Goal: Task Accomplishment & Management: Use online tool/utility

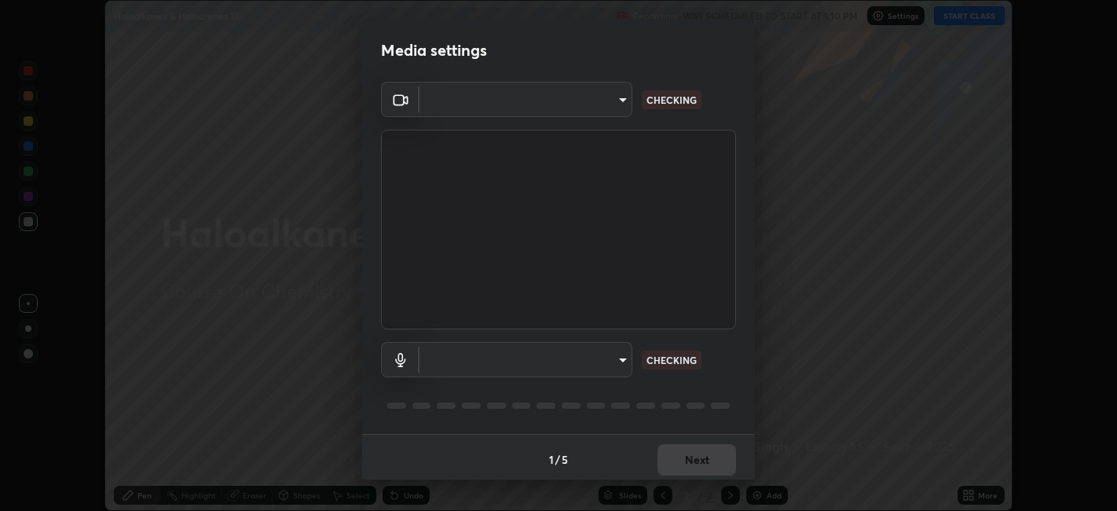
scroll to position [4, 0]
type input "9e57caed4cce4141f5eaa85e897878ef8d6f7de05c3a7e1aeb5fb010bc414606"
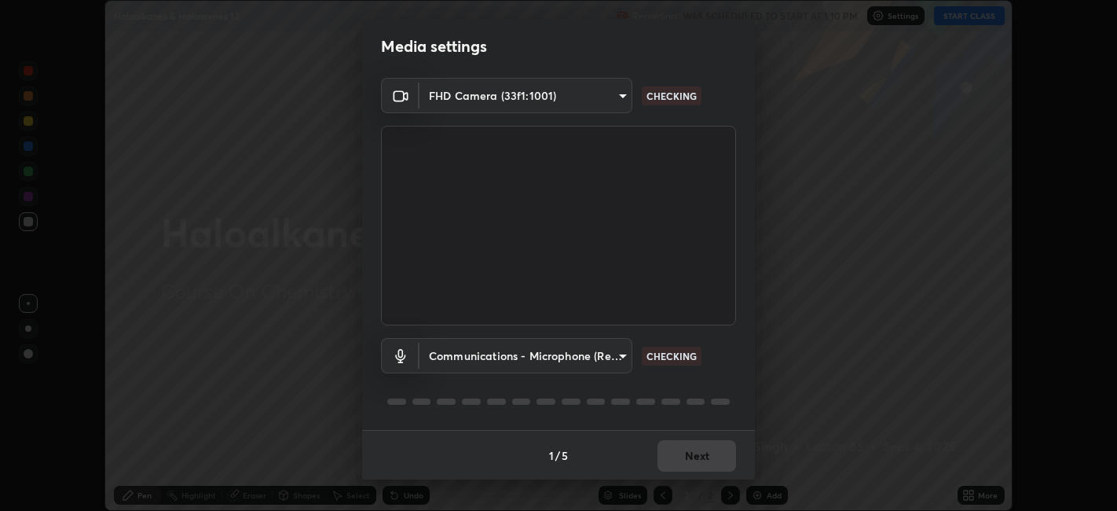
click at [578, 359] on body "Erase all Haloalkanes & Haloarenes 13 Recording WAS SCHEDULED TO START AT 1:10 …" at bounding box center [558, 255] width 1117 height 511
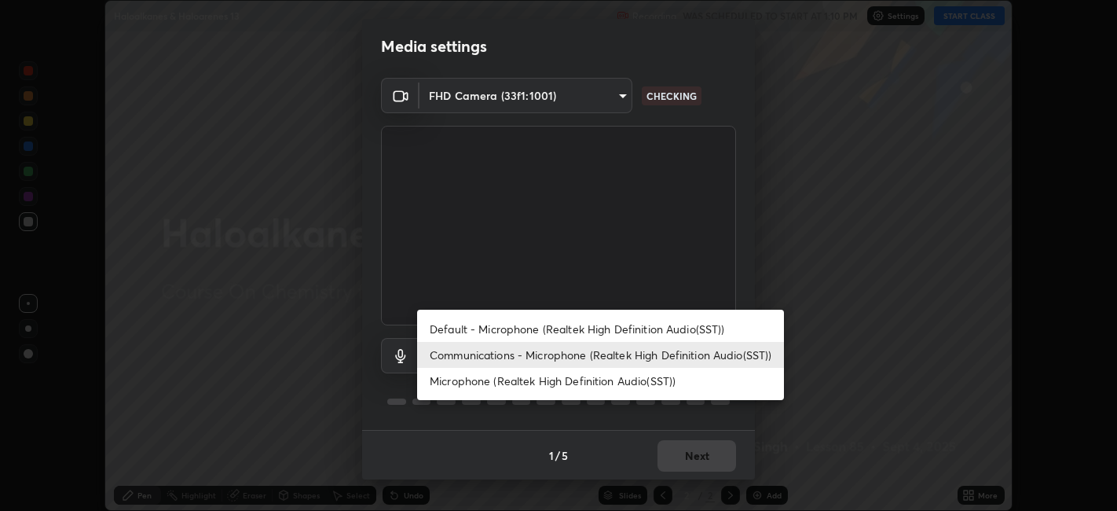
click at [533, 327] on li "Default - Microphone (Realtek High Definition Audio(SST))" at bounding box center [600, 329] width 367 height 26
type input "default"
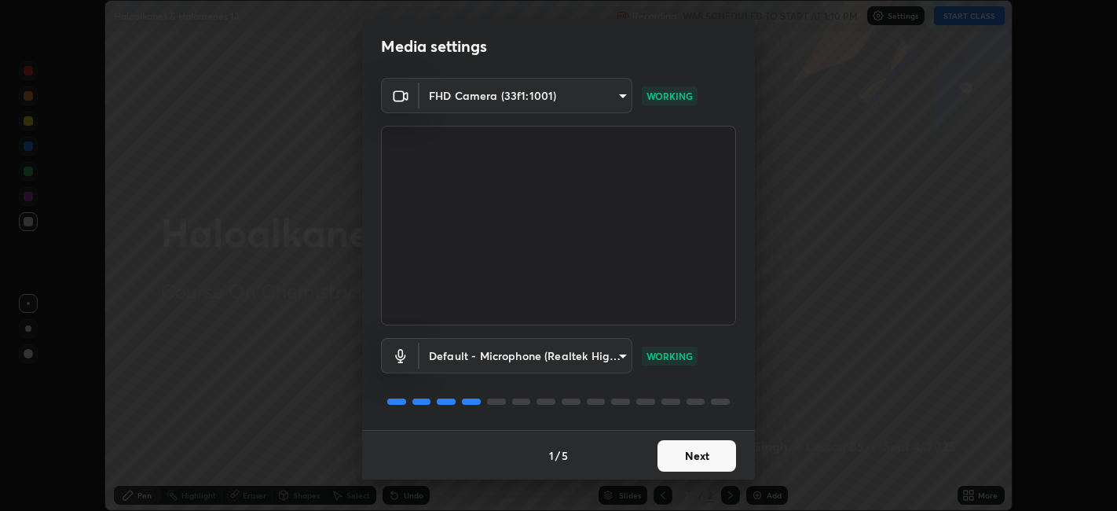
click at [694, 455] on button "Next" at bounding box center [696, 455] width 79 height 31
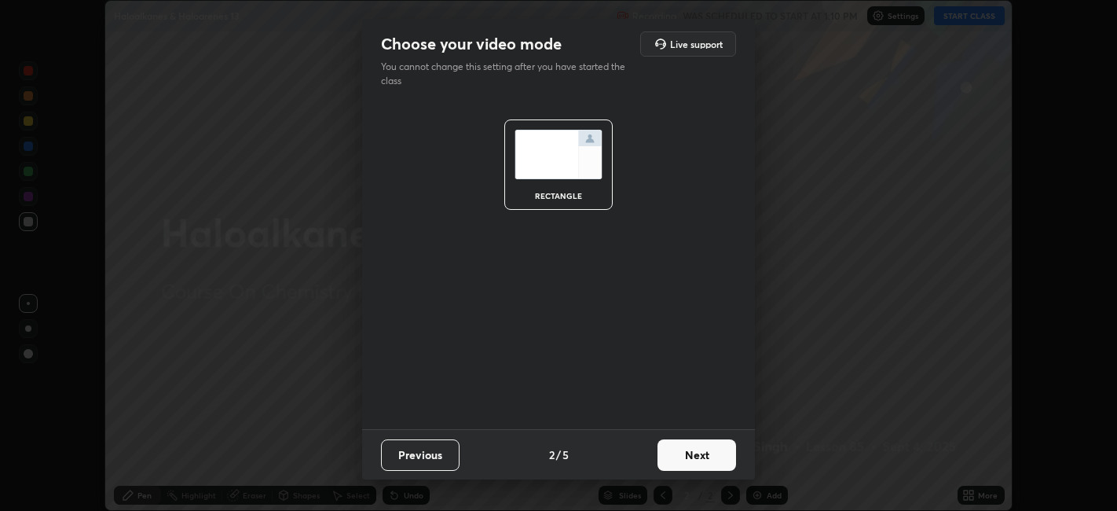
scroll to position [0, 0]
click at [698, 452] on button "Next" at bounding box center [696, 454] width 79 height 31
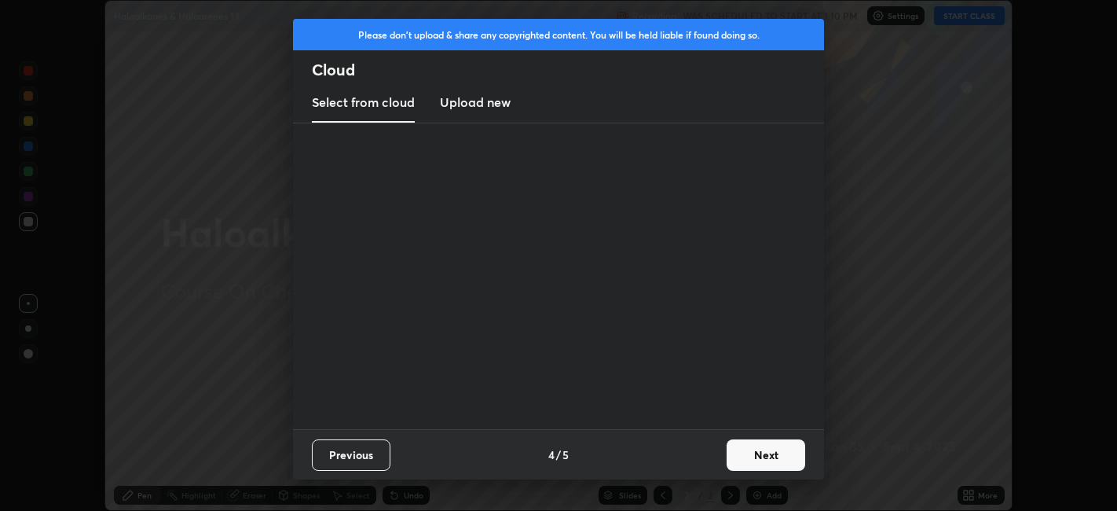
click at [717, 461] on div "Previous 4 / 5 Next" at bounding box center [558, 454] width 531 height 50
click at [727, 456] on button "Next" at bounding box center [766, 454] width 79 height 31
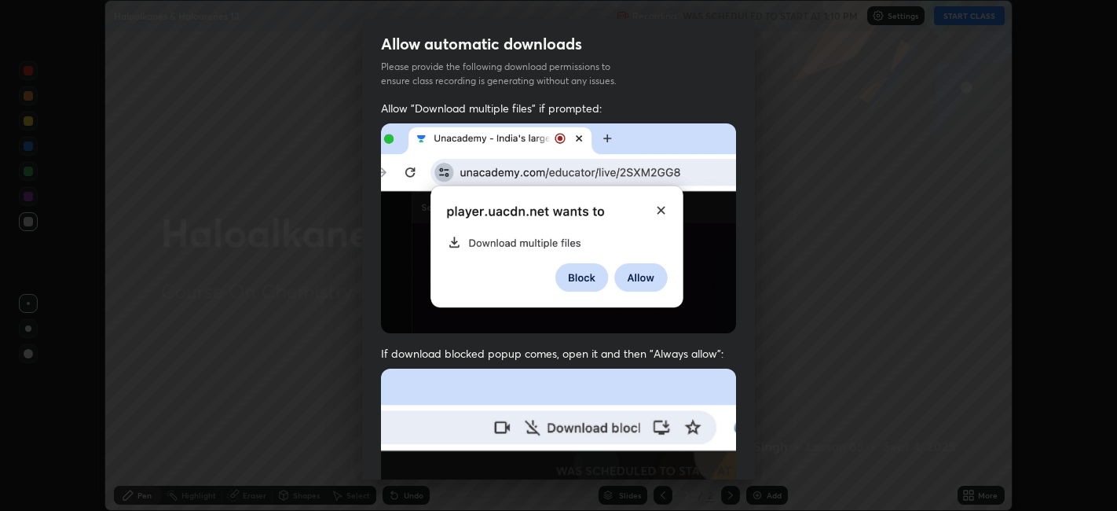
click at [738, 454] on div "Allow "Download multiple files" if prompted: If download blocked popup comes, o…" at bounding box center [558, 431] width 393 height 661
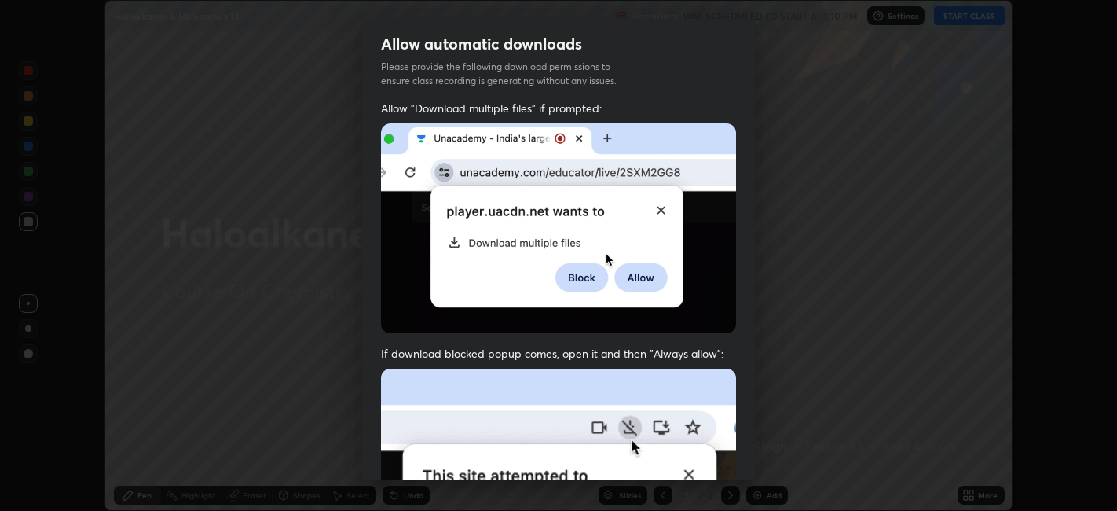
click at [746, 448] on div "Allow "Download multiple files" if prompted: If download blocked popup comes, o…" at bounding box center [558, 431] width 393 height 661
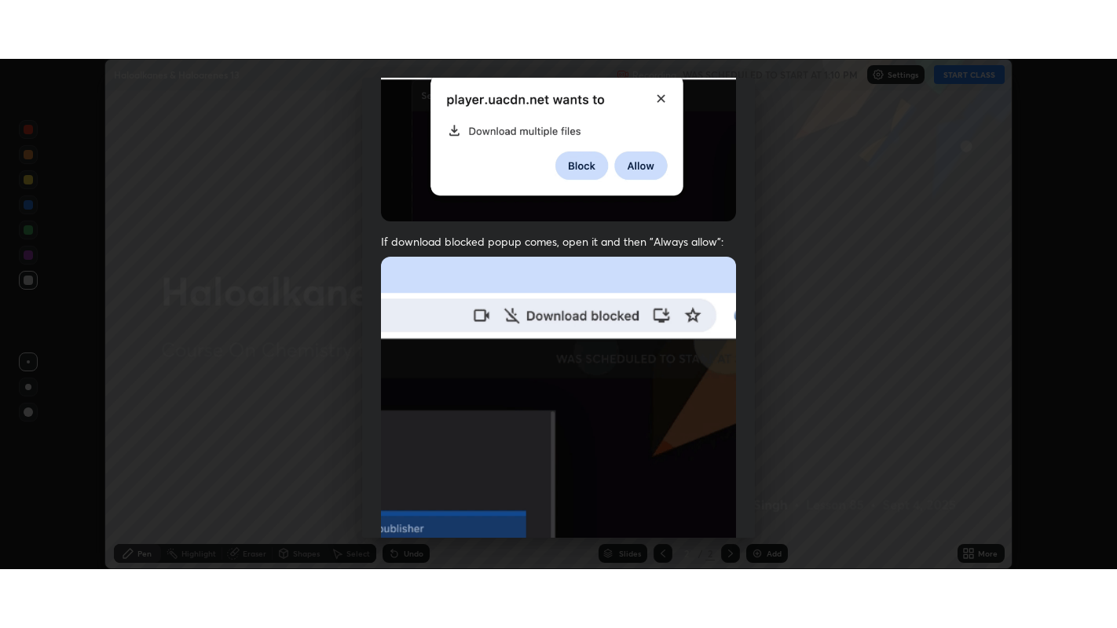
scroll to position [324, 0]
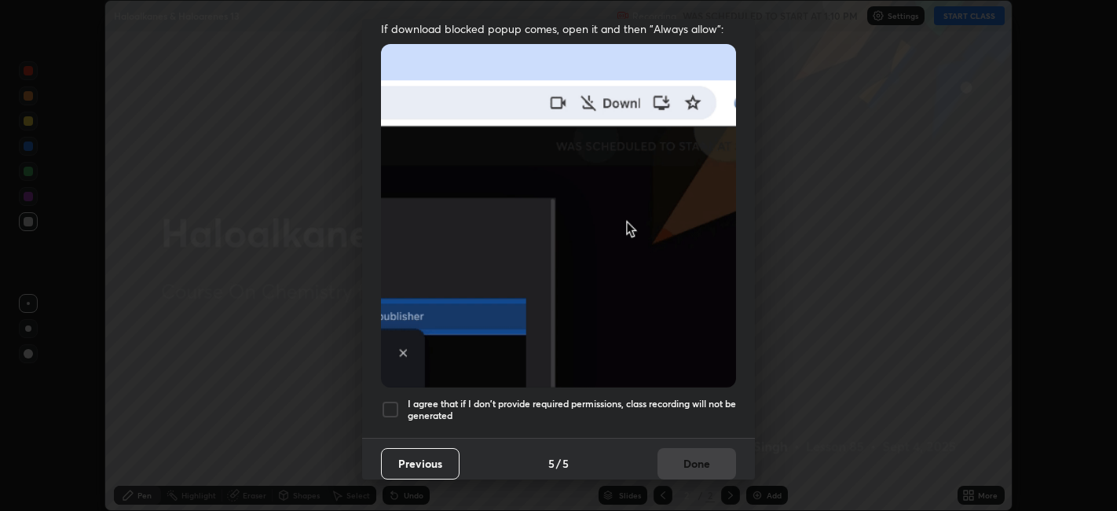
click at [392, 401] on div at bounding box center [390, 409] width 19 height 19
click at [712, 459] on button "Done" at bounding box center [696, 463] width 79 height 31
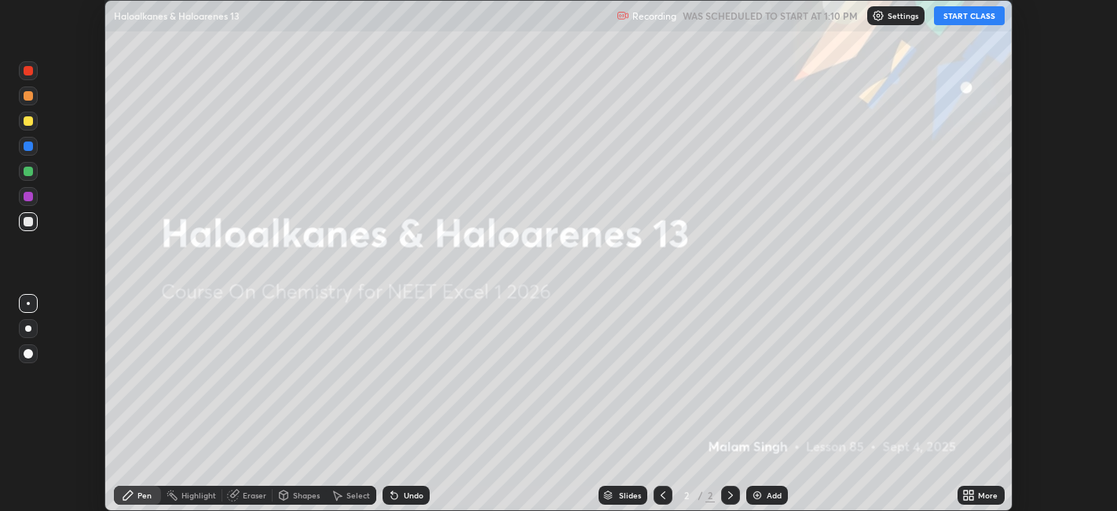
click at [990, 16] on button "START CLASS" at bounding box center [969, 15] width 71 height 19
click at [967, 493] on icon at bounding box center [966, 492] width 4 height 4
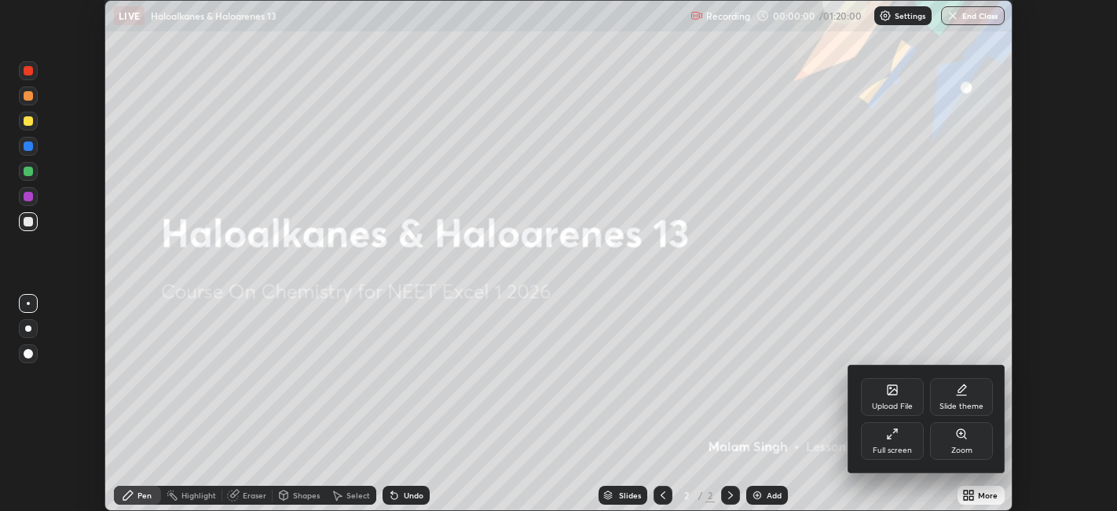
click at [893, 447] on div "Full screen" at bounding box center [892, 450] width 39 height 8
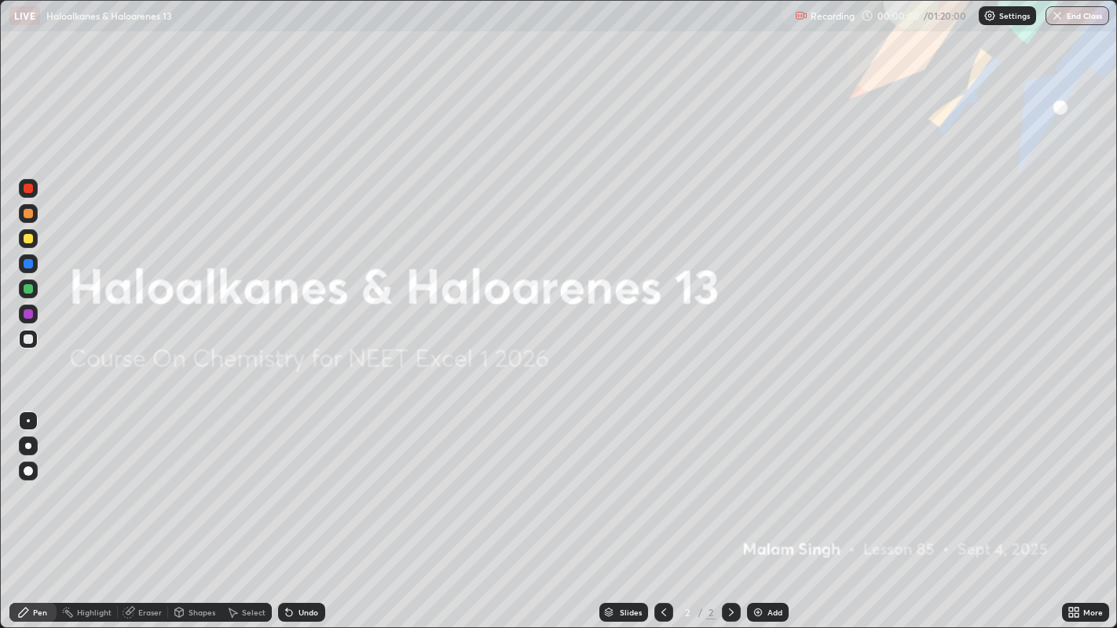
scroll to position [628, 1117]
click at [760, 510] on img at bounding box center [758, 612] width 13 height 13
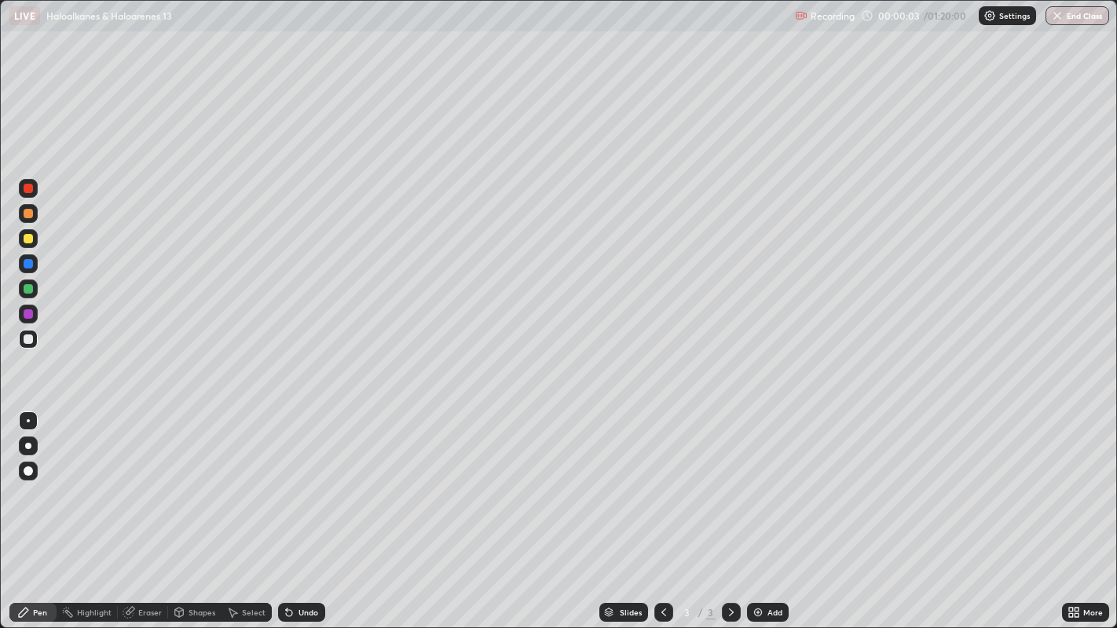
click at [29, 446] on div at bounding box center [28, 446] width 6 height 6
click at [31, 215] on div at bounding box center [28, 213] width 9 height 9
click at [27, 339] on div at bounding box center [28, 339] width 9 height 9
click at [28, 215] on div at bounding box center [28, 213] width 9 height 9
click at [27, 335] on div at bounding box center [28, 339] width 9 height 9
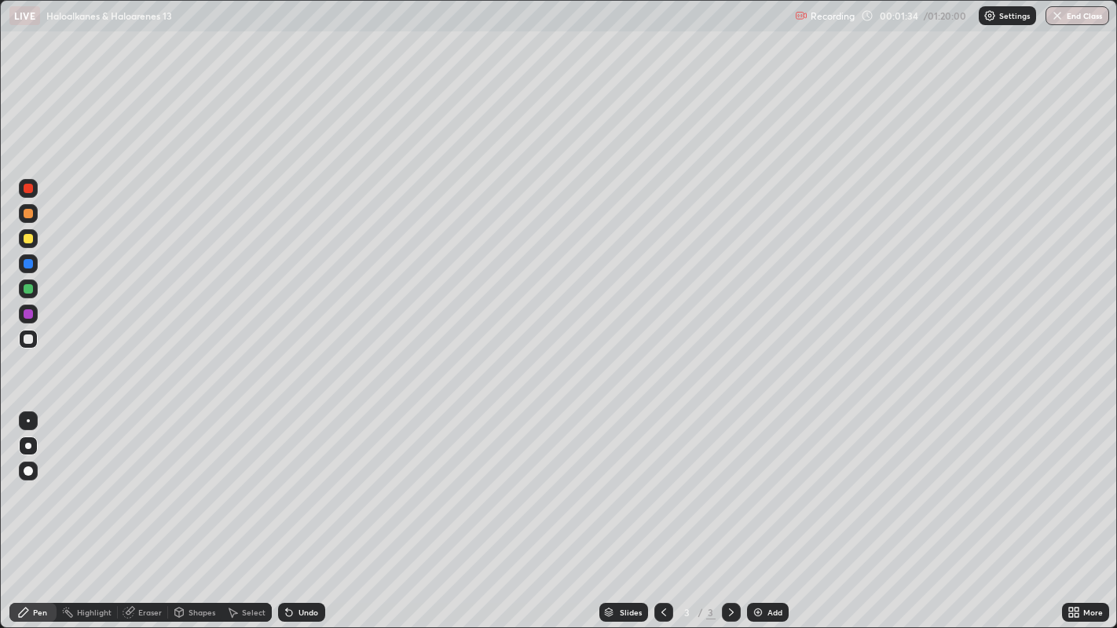
click at [35, 244] on div at bounding box center [28, 238] width 19 height 19
click at [24, 242] on div at bounding box center [28, 238] width 9 height 9
click at [27, 339] on div at bounding box center [28, 339] width 9 height 9
click at [29, 239] on div at bounding box center [28, 238] width 9 height 9
click at [752, 510] on img at bounding box center [758, 612] width 13 height 13
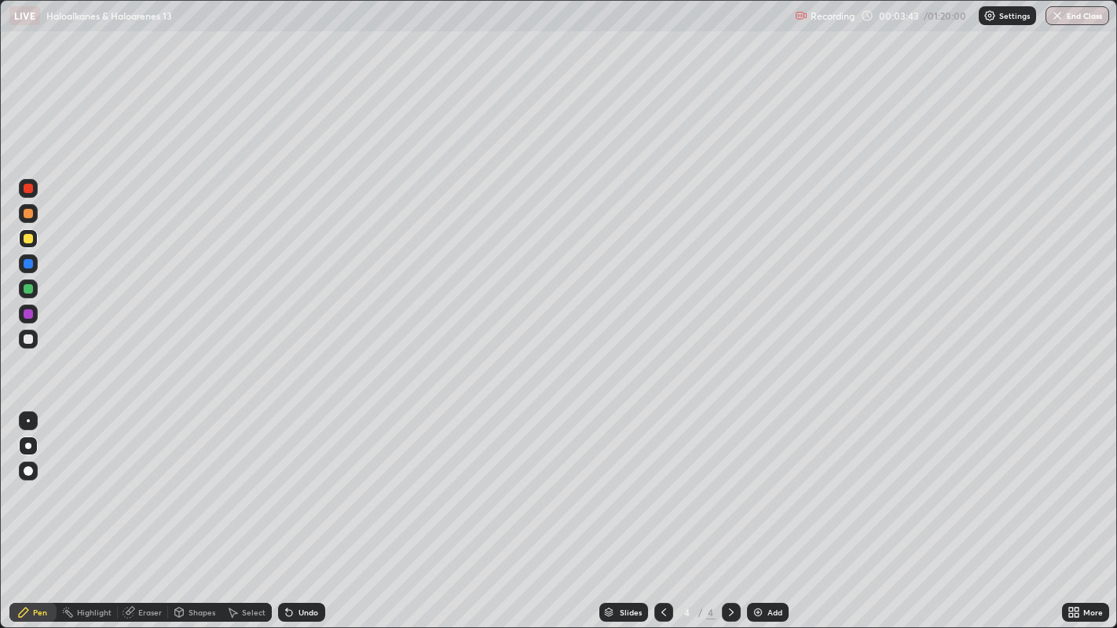
click at [29, 341] on div at bounding box center [28, 339] width 9 height 9
click at [24, 335] on div at bounding box center [28, 339] width 9 height 9
click at [27, 214] on div at bounding box center [28, 213] width 9 height 9
click at [28, 341] on div at bounding box center [28, 339] width 9 height 9
click at [25, 243] on div at bounding box center [28, 238] width 19 height 19
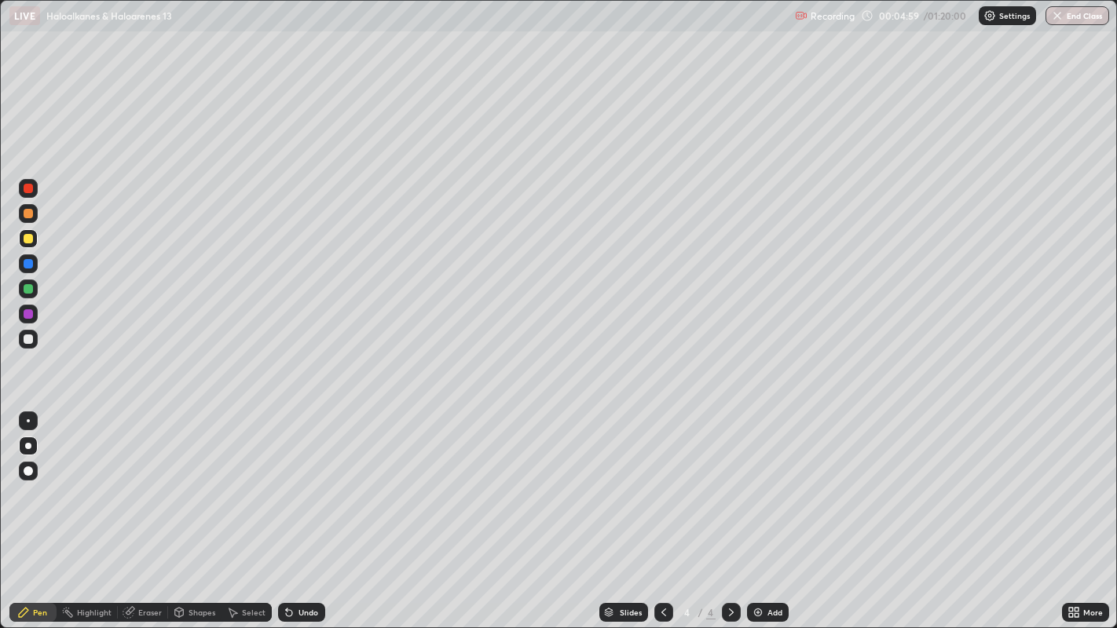
click at [195, 510] on div "Shapes" at bounding box center [194, 612] width 53 height 19
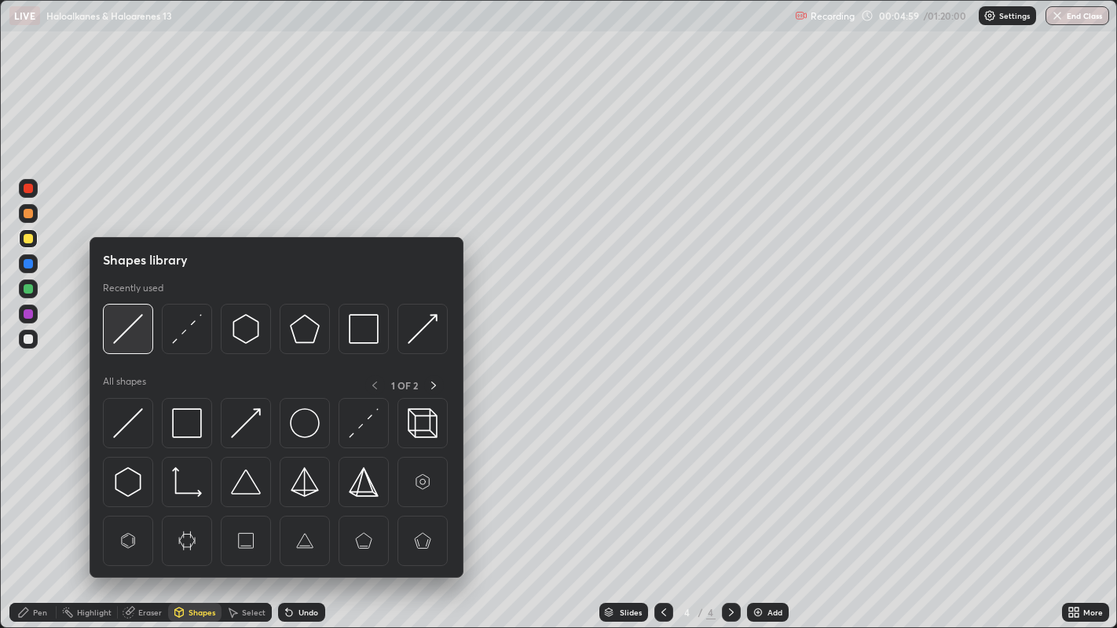
click at [121, 333] on img at bounding box center [128, 329] width 30 height 30
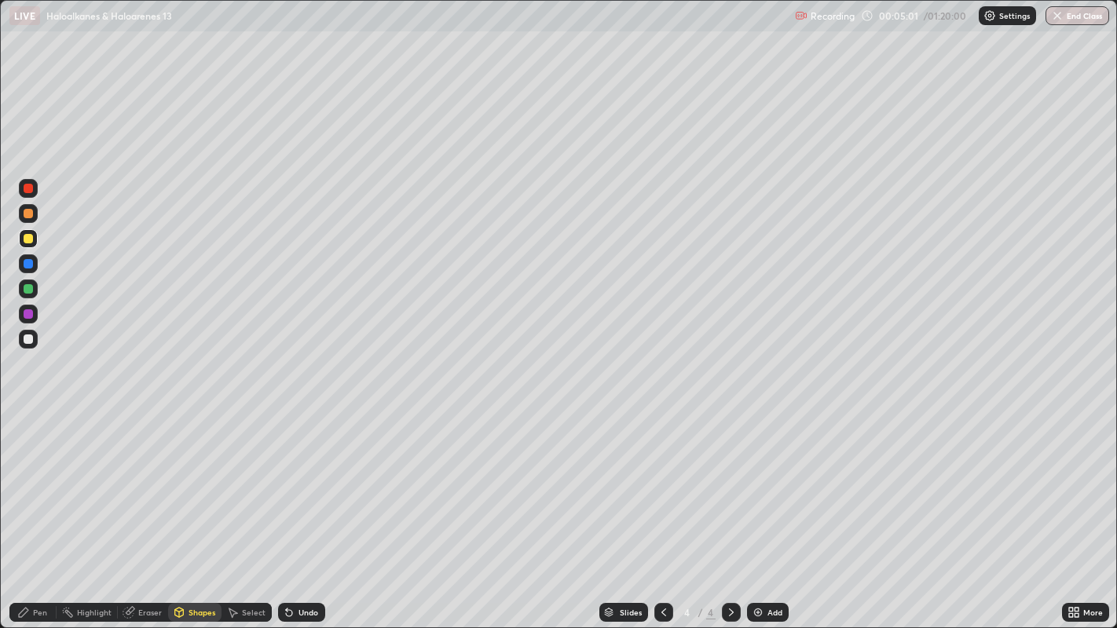
click at [41, 510] on div "Pen" at bounding box center [32, 612] width 47 height 19
click at [35, 336] on div at bounding box center [28, 339] width 19 height 19
click at [29, 222] on div at bounding box center [28, 213] width 19 height 19
click at [27, 292] on div at bounding box center [28, 288] width 9 height 9
click at [20, 346] on div at bounding box center [28, 339] width 19 height 19
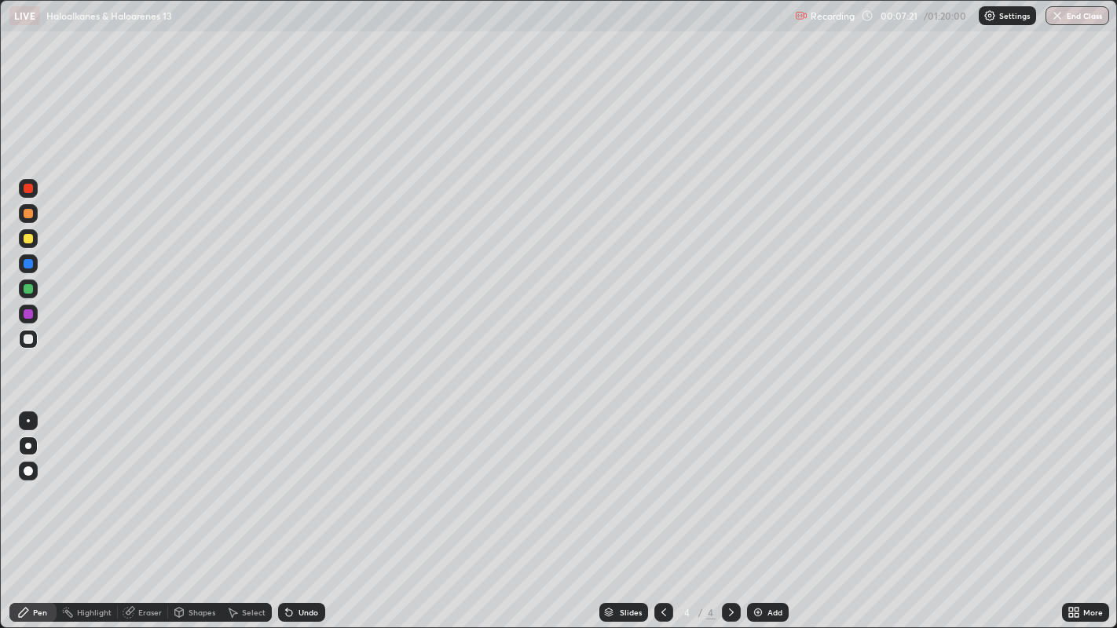
click at [31, 216] on div at bounding box center [28, 213] width 9 height 9
click at [28, 291] on div at bounding box center [28, 288] width 9 height 9
click at [28, 232] on div at bounding box center [28, 238] width 19 height 19
click at [756, 510] on img at bounding box center [758, 612] width 13 height 13
click at [31, 212] on div at bounding box center [28, 213] width 9 height 9
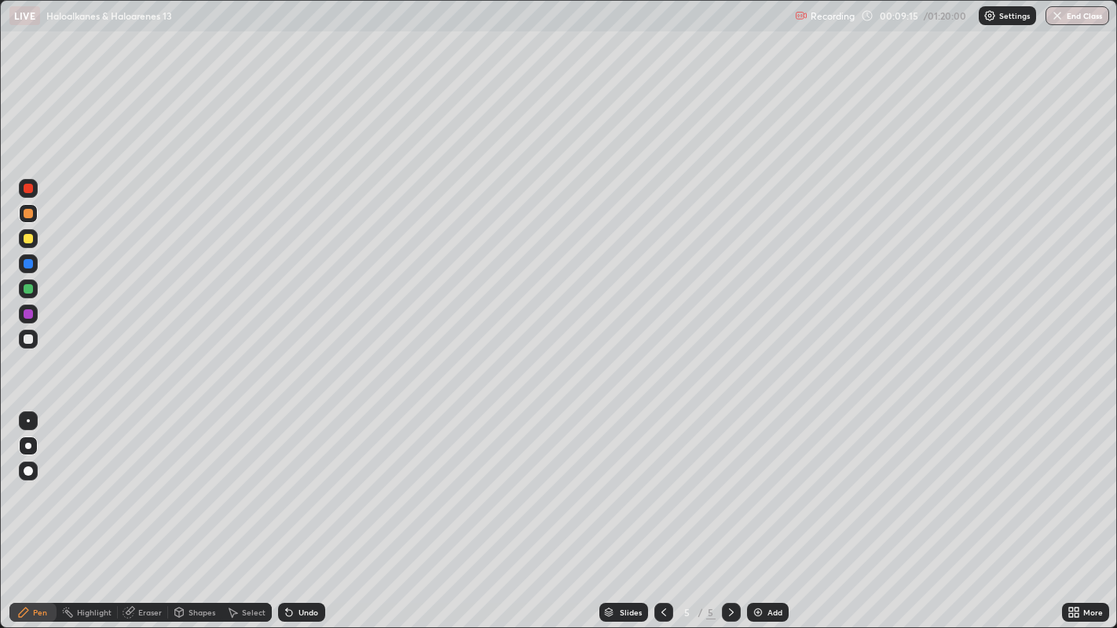
click at [27, 339] on div at bounding box center [28, 339] width 9 height 9
click at [25, 247] on div at bounding box center [28, 238] width 19 height 19
click at [27, 339] on div at bounding box center [28, 339] width 9 height 9
click at [30, 265] on div at bounding box center [28, 263] width 9 height 9
click at [30, 342] on div at bounding box center [28, 339] width 9 height 9
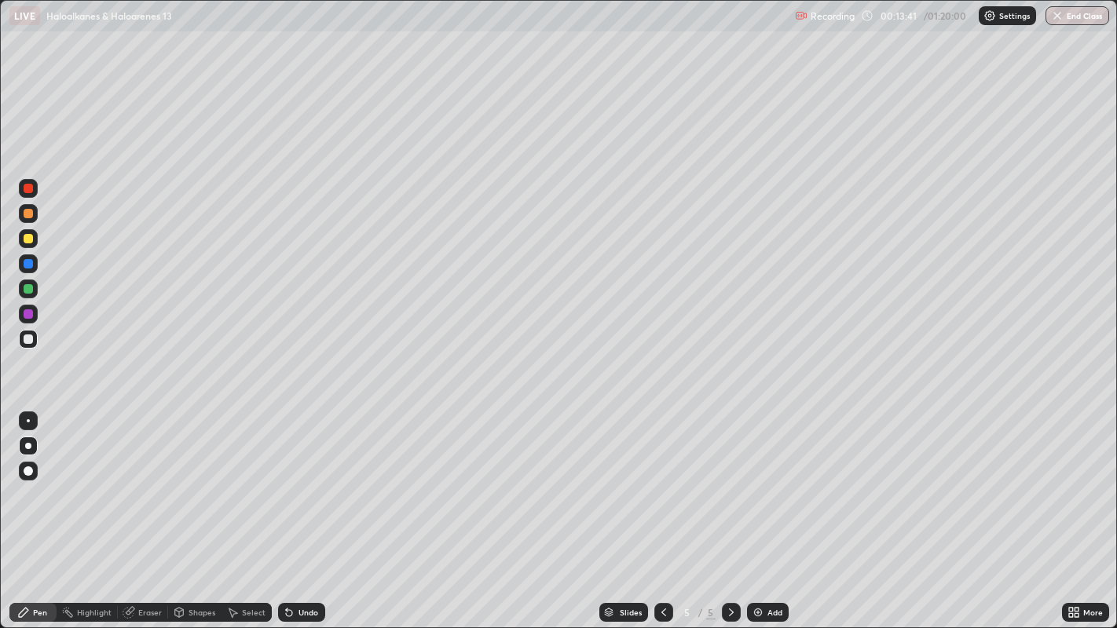
click at [27, 239] on div at bounding box center [28, 238] width 9 height 9
click at [23, 342] on div at bounding box center [28, 339] width 19 height 19
click at [757, 510] on img at bounding box center [758, 612] width 13 height 13
click at [661, 510] on icon at bounding box center [663, 612] width 13 height 13
click at [664, 510] on div at bounding box center [663, 612] width 19 height 19
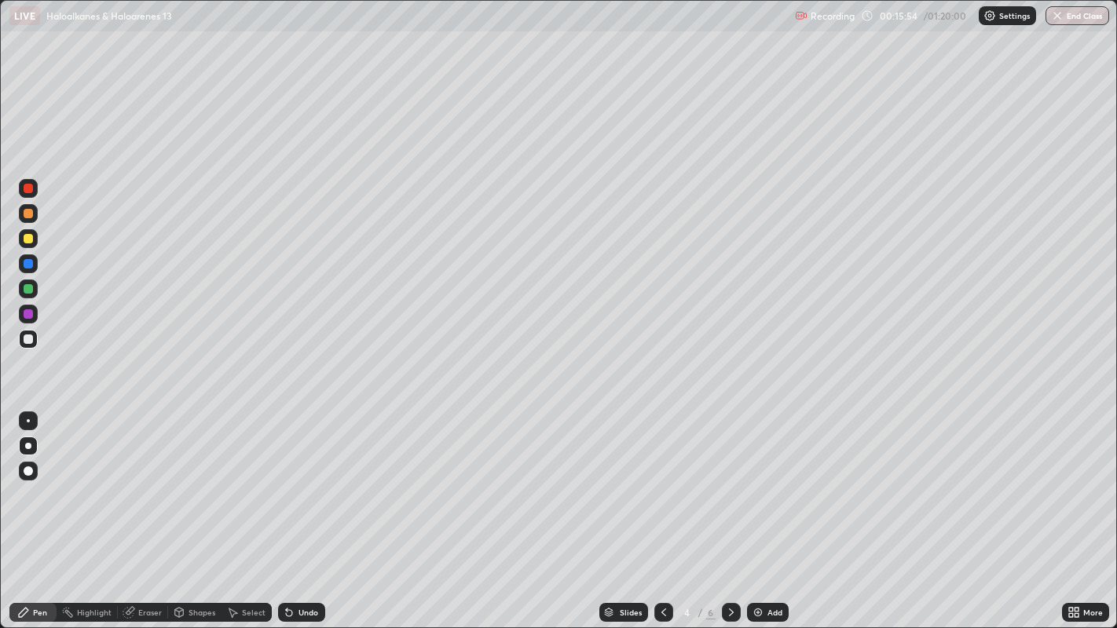
click at [660, 510] on icon at bounding box center [663, 612] width 13 height 13
click at [730, 510] on icon at bounding box center [731, 612] width 13 height 13
click at [729, 510] on icon at bounding box center [731, 612] width 13 height 13
click at [29, 214] on div at bounding box center [28, 213] width 9 height 9
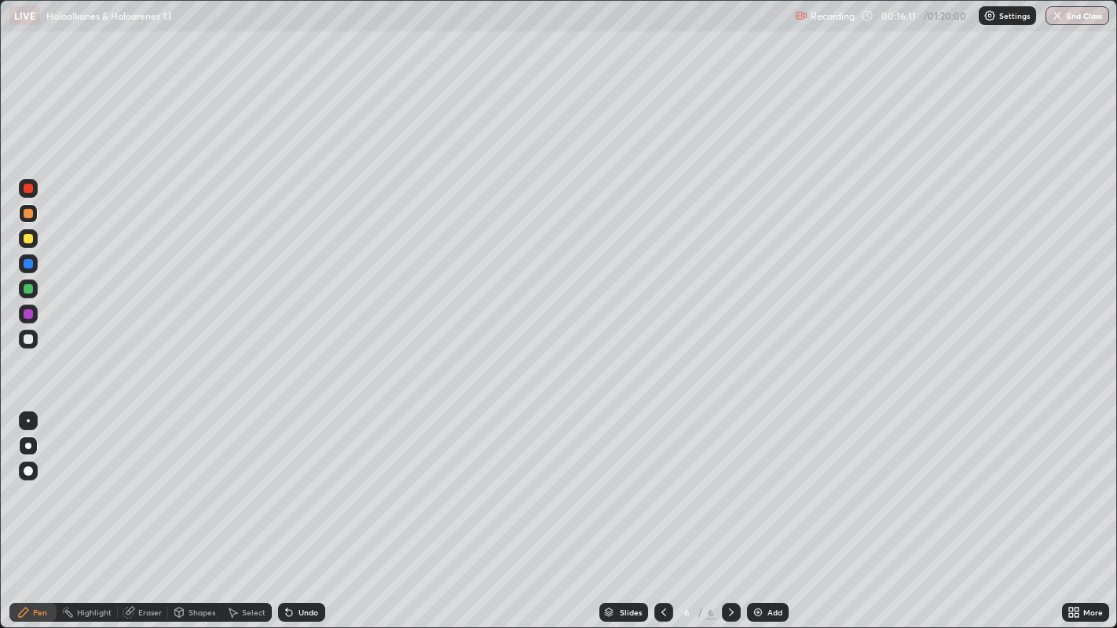
click at [25, 289] on div at bounding box center [28, 288] width 9 height 9
click at [21, 339] on div at bounding box center [28, 339] width 19 height 19
click at [189, 510] on div "Shapes" at bounding box center [202, 613] width 27 height 8
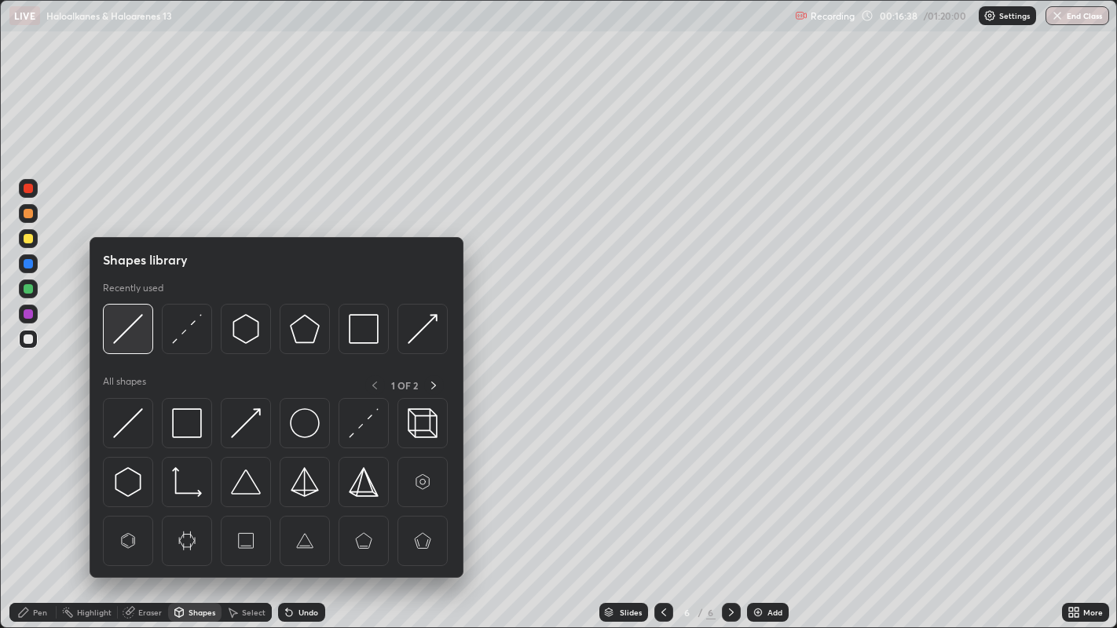
click at [128, 333] on img at bounding box center [128, 329] width 30 height 30
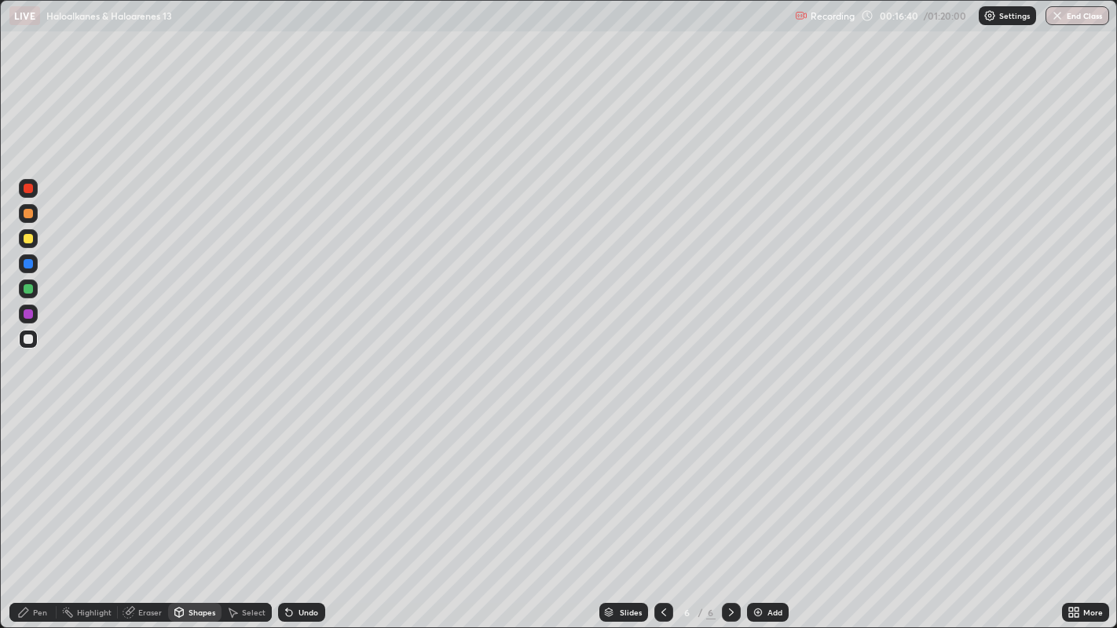
click at [44, 510] on div "Pen" at bounding box center [32, 612] width 47 height 19
click at [31, 238] on div at bounding box center [28, 238] width 9 height 9
click at [197, 510] on div "Shapes" at bounding box center [202, 613] width 27 height 8
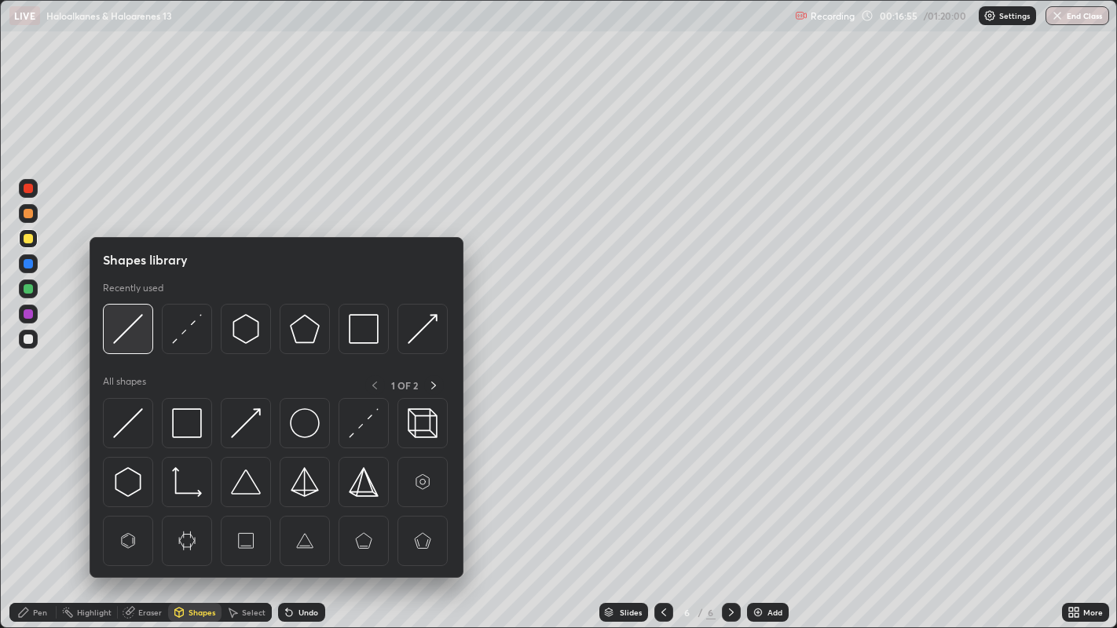
click at [131, 331] on img at bounding box center [128, 329] width 30 height 30
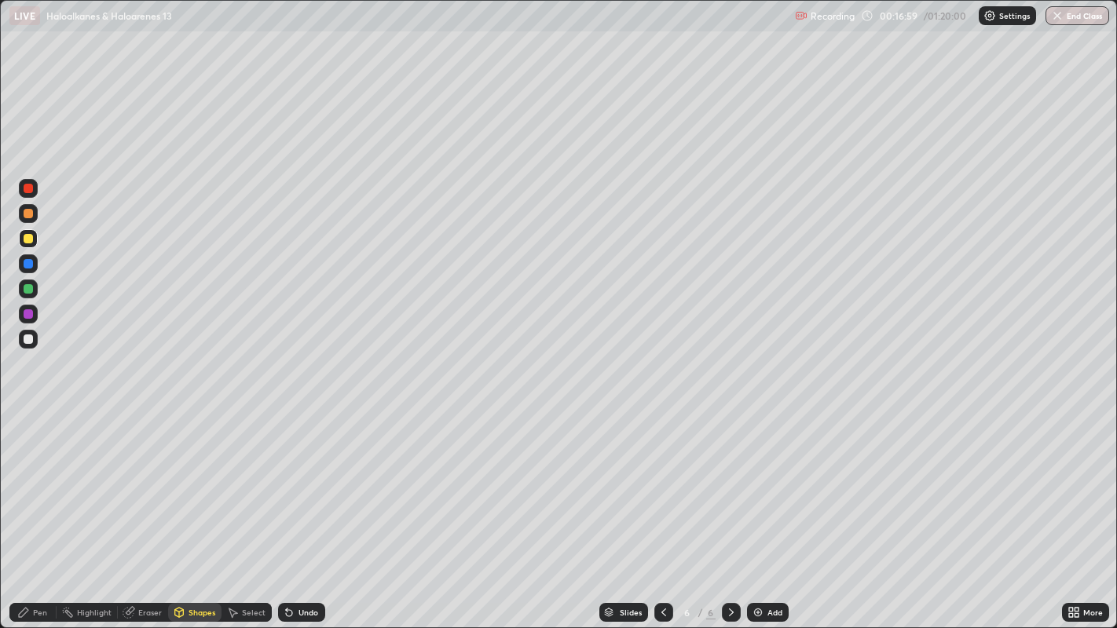
click at [39, 510] on div "Pen" at bounding box center [40, 613] width 14 height 8
click at [29, 310] on div at bounding box center [28, 313] width 9 height 9
click at [22, 342] on div at bounding box center [28, 339] width 19 height 19
click at [27, 213] on div at bounding box center [28, 213] width 9 height 9
click at [30, 338] on div at bounding box center [28, 339] width 9 height 9
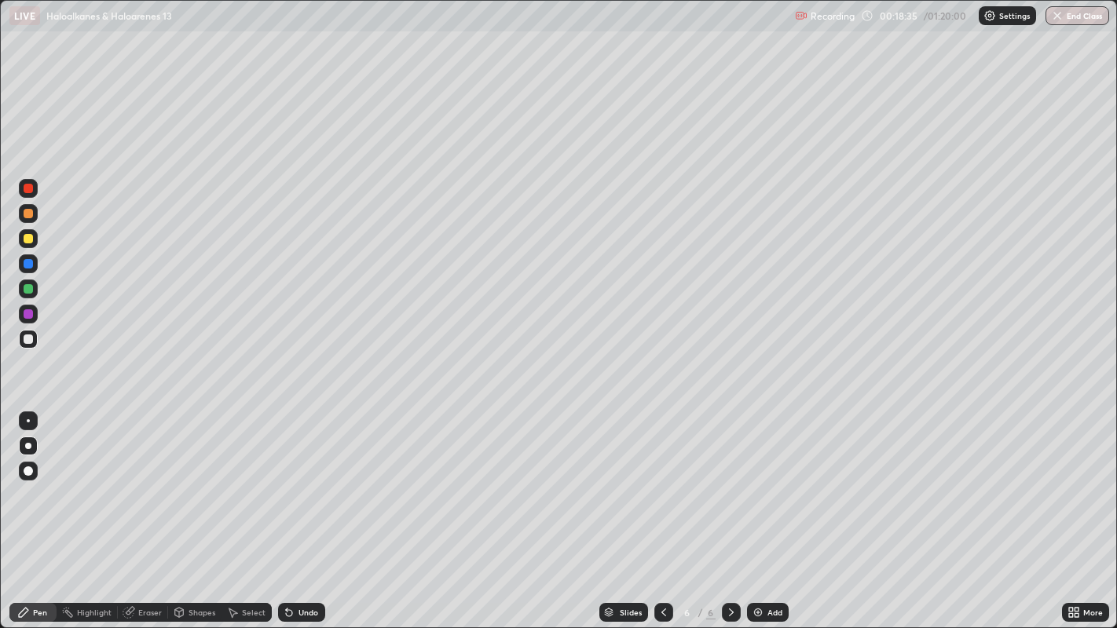
click at [29, 192] on div at bounding box center [28, 188] width 9 height 9
click at [30, 241] on div at bounding box center [28, 238] width 9 height 9
click at [37, 342] on div at bounding box center [28, 339] width 19 height 19
click at [20, 240] on div at bounding box center [28, 238] width 19 height 19
click at [26, 343] on div at bounding box center [28, 339] width 9 height 9
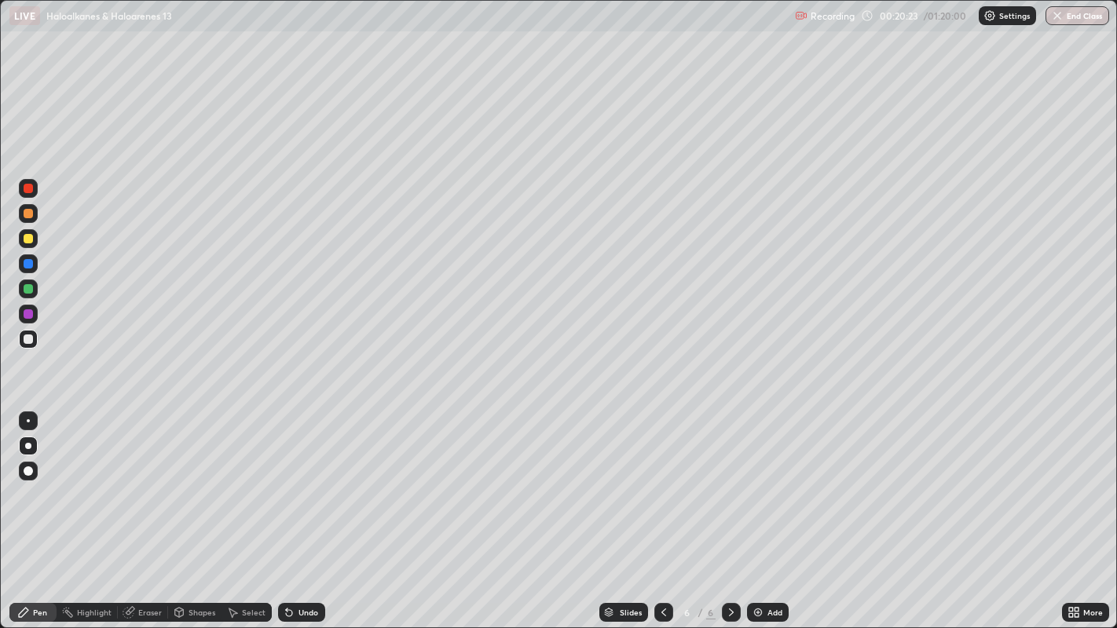
click at [27, 240] on div at bounding box center [28, 238] width 9 height 9
click at [32, 293] on div at bounding box center [28, 289] width 19 height 19
click at [30, 338] on div at bounding box center [28, 339] width 9 height 9
click at [35, 288] on div at bounding box center [28, 289] width 19 height 19
click at [33, 341] on div at bounding box center [28, 339] width 19 height 19
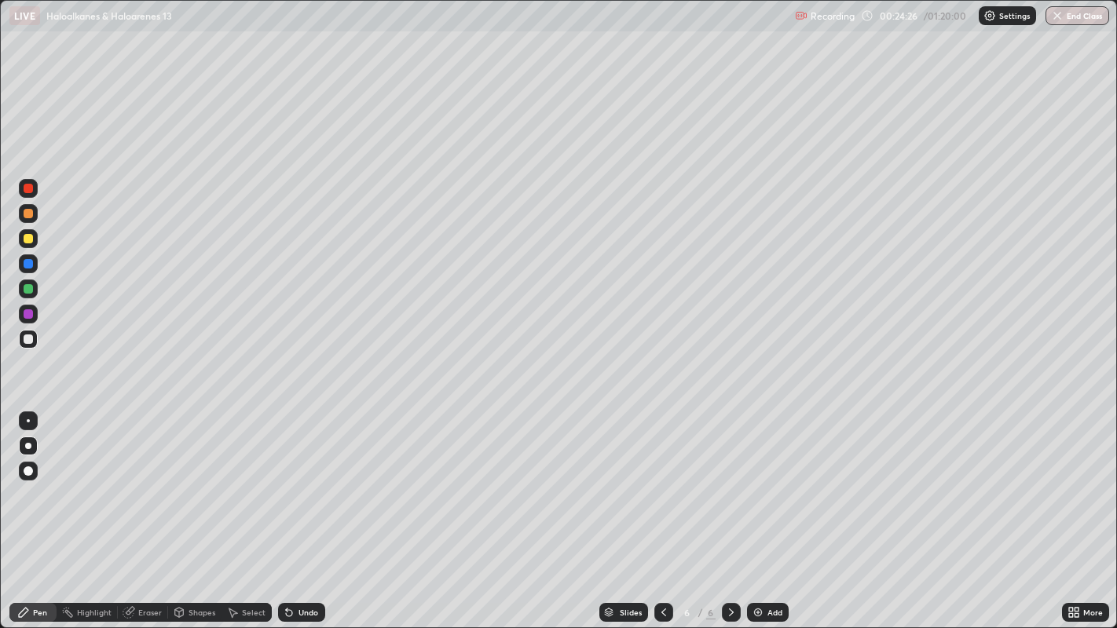
click at [27, 212] on div at bounding box center [28, 213] width 9 height 9
click at [763, 510] on div "Add" at bounding box center [768, 612] width 42 height 19
click at [194, 510] on div "Shapes" at bounding box center [202, 613] width 27 height 8
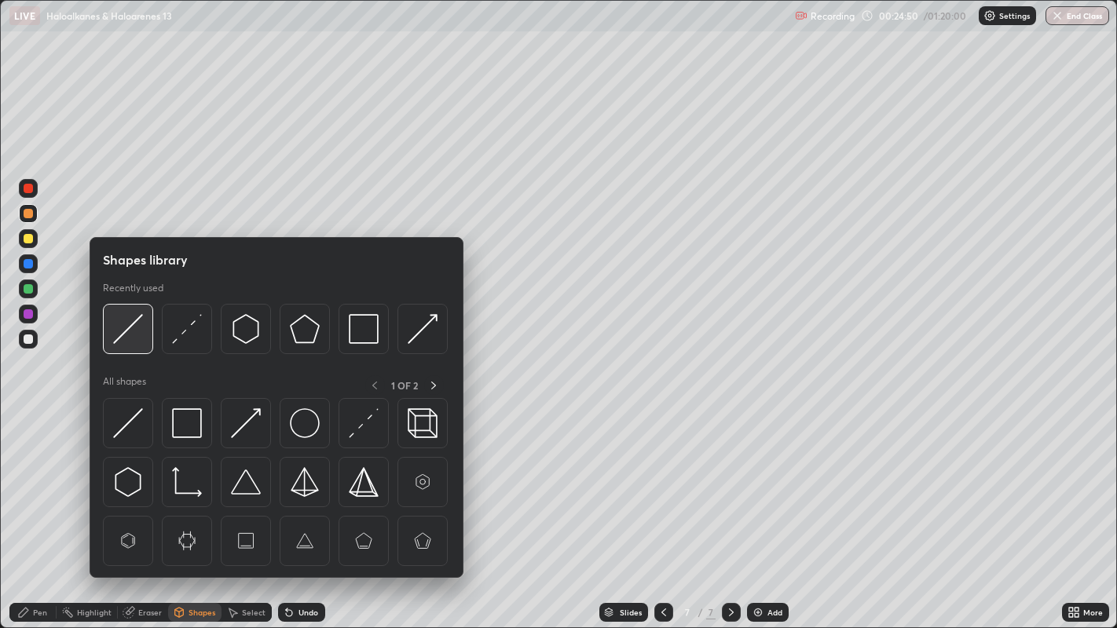
click at [121, 343] on img at bounding box center [128, 329] width 30 height 30
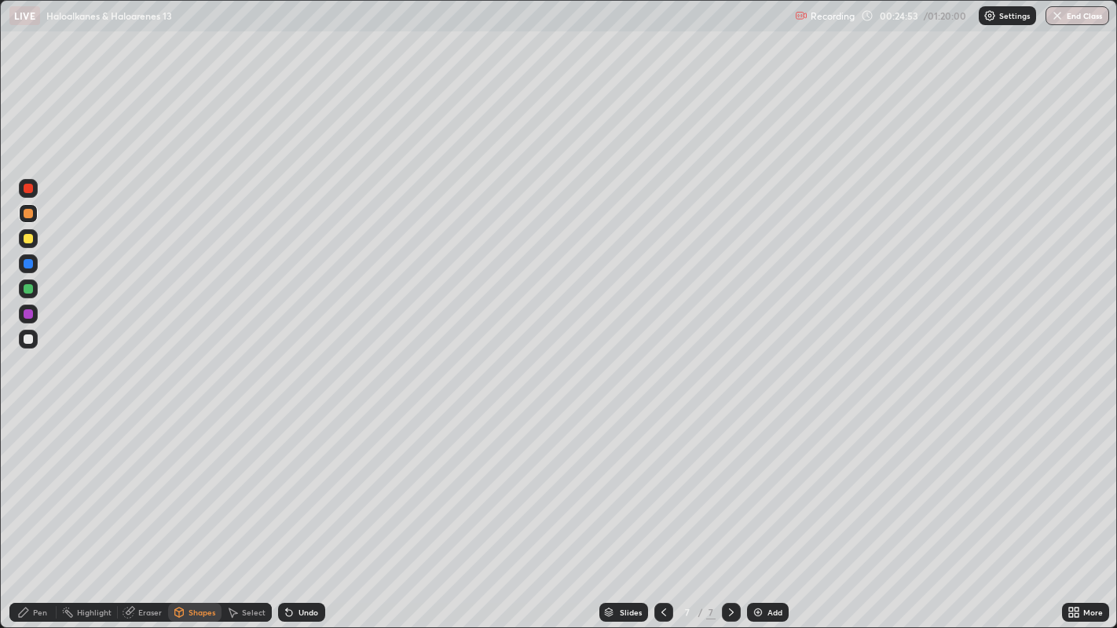
click at [39, 510] on div "Pen" at bounding box center [40, 613] width 14 height 8
click at [32, 336] on div at bounding box center [28, 339] width 9 height 9
click at [193, 510] on div "Shapes" at bounding box center [202, 613] width 27 height 8
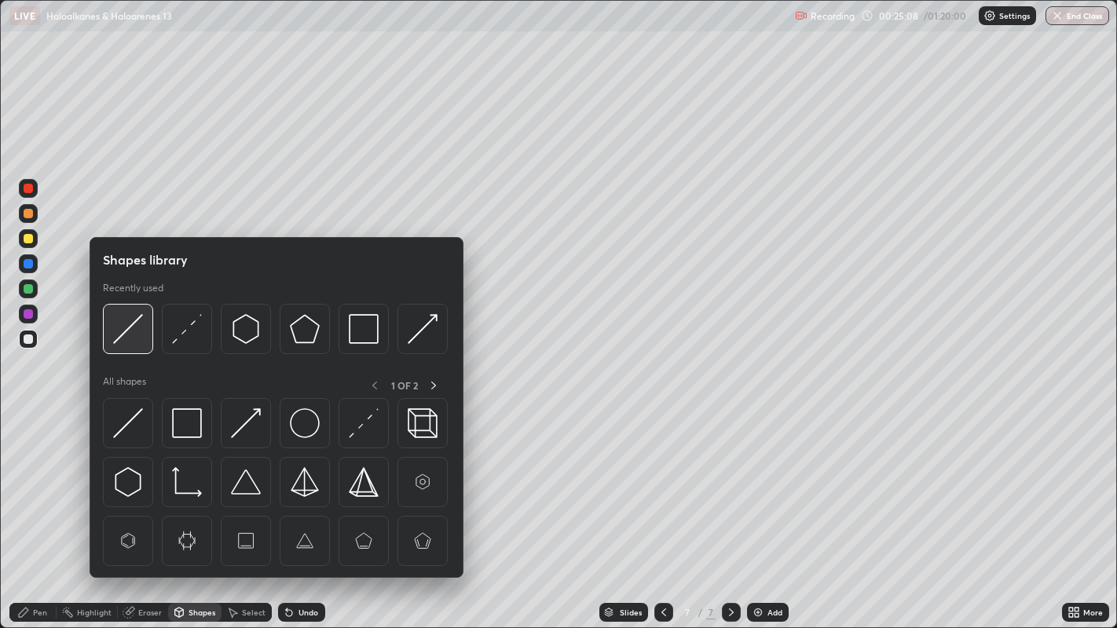
click at [126, 331] on img at bounding box center [128, 329] width 30 height 30
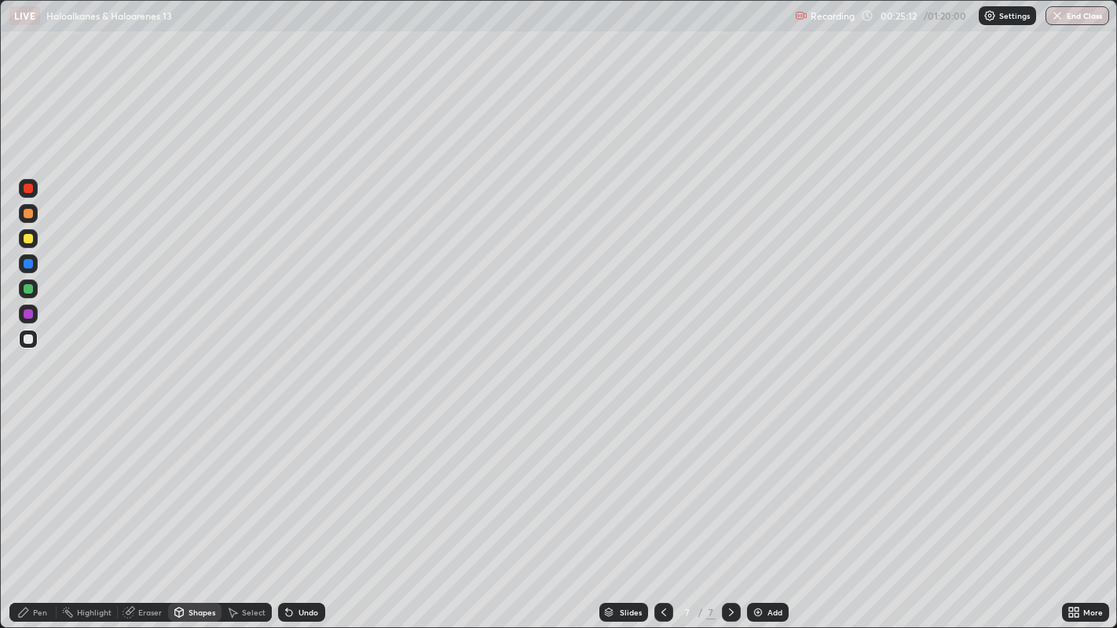
click at [42, 510] on div "Pen" at bounding box center [40, 613] width 14 height 8
click at [27, 290] on div at bounding box center [28, 288] width 9 height 9
click at [27, 339] on div at bounding box center [28, 339] width 9 height 9
click at [30, 288] on div at bounding box center [28, 288] width 9 height 9
click at [27, 339] on div at bounding box center [28, 339] width 9 height 9
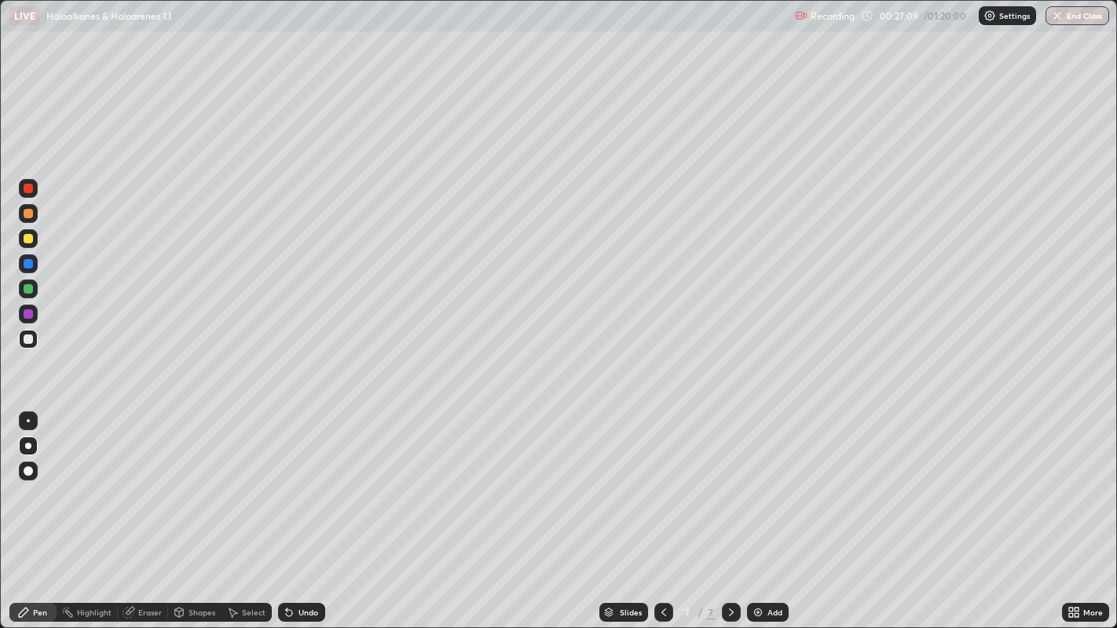
click at [29, 286] on div at bounding box center [28, 288] width 9 height 9
click at [27, 342] on div at bounding box center [28, 339] width 9 height 9
click at [35, 288] on div at bounding box center [28, 289] width 19 height 19
click at [661, 510] on icon at bounding box center [663, 613] width 5 height 8
click at [730, 510] on div at bounding box center [731, 612] width 19 height 19
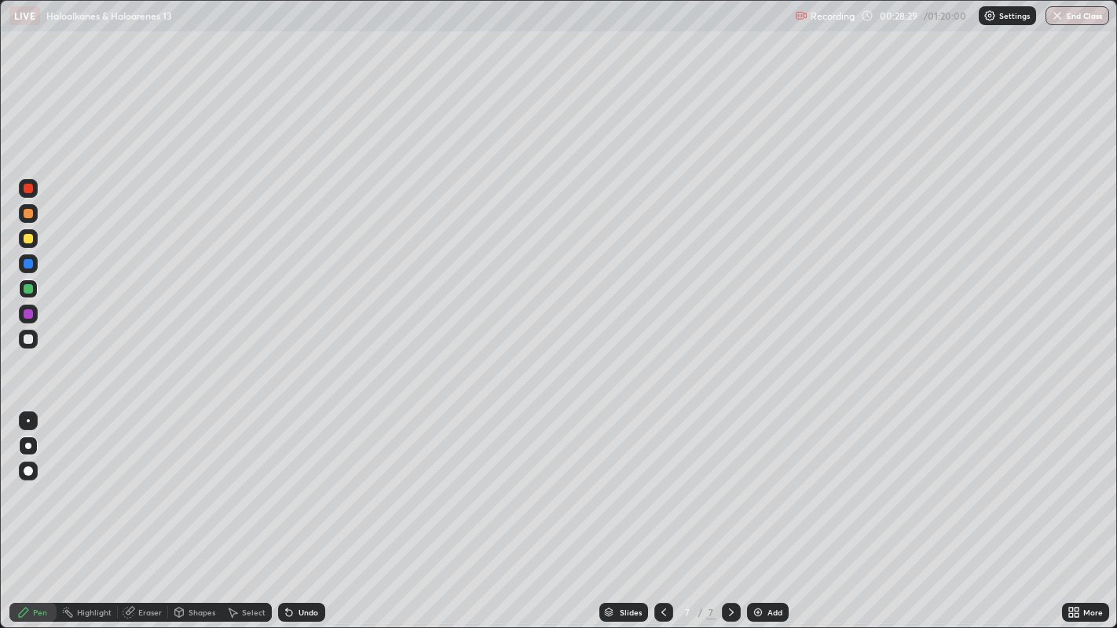
click at [27, 339] on div at bounding box center [28, 339] width 9 height 9
click at [664, 510] on icon at bounding box center [663, 612] width 13 height 13
click at [729, 510] on div at bounding box center [731, 612] width 19 height 19
click at [141, 510] on div "Eraser" at bounding box center [150, 613] width 24 height 8
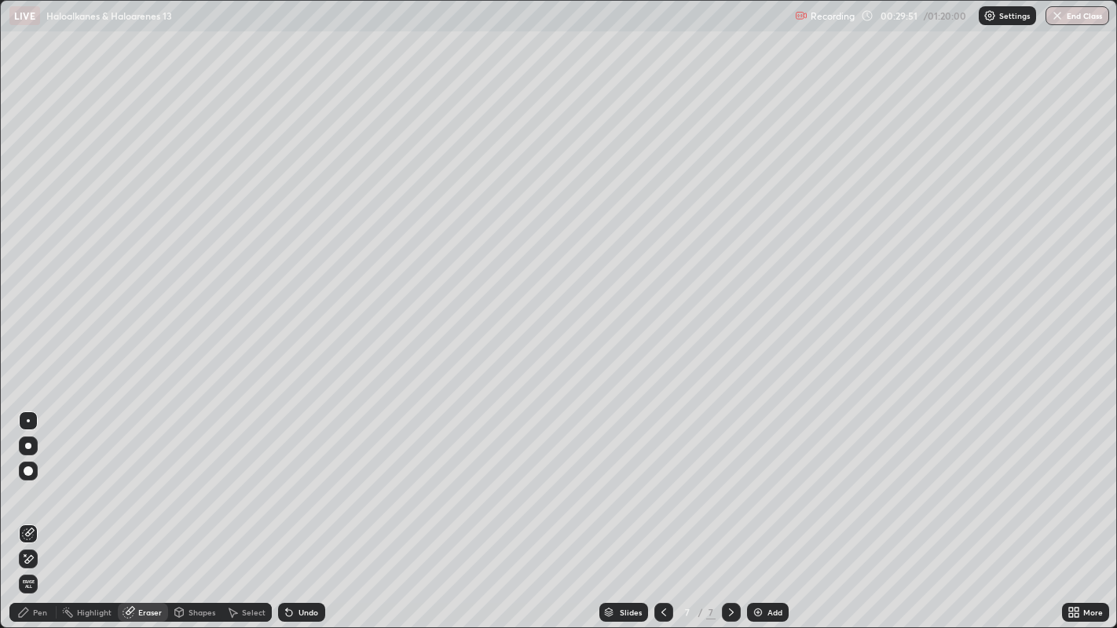
click at [49, 510] on div "Pen" at bounding box center [32, 612] width 47 height 19
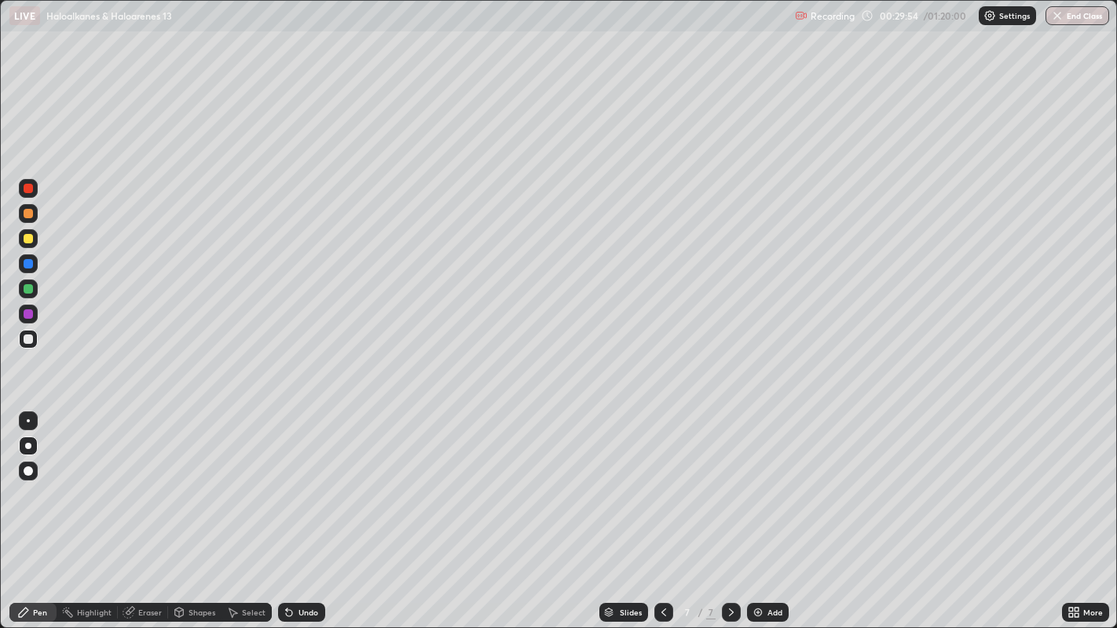
click at [24, 216] on div at bounding box center [28, 213] width 9 height 9
click at [153, 510] on div "Eraser" at bounding box center [150, 613] width 24 height 8
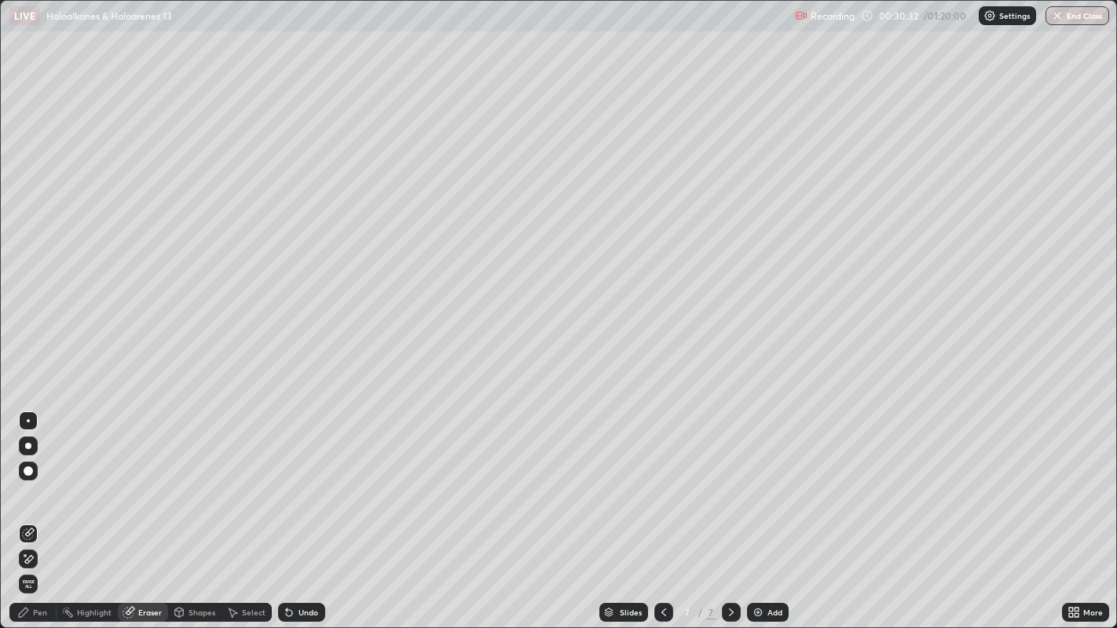
click at [52, 510] on div "Pen" at bounding box center [32, 612] width 47 height 19
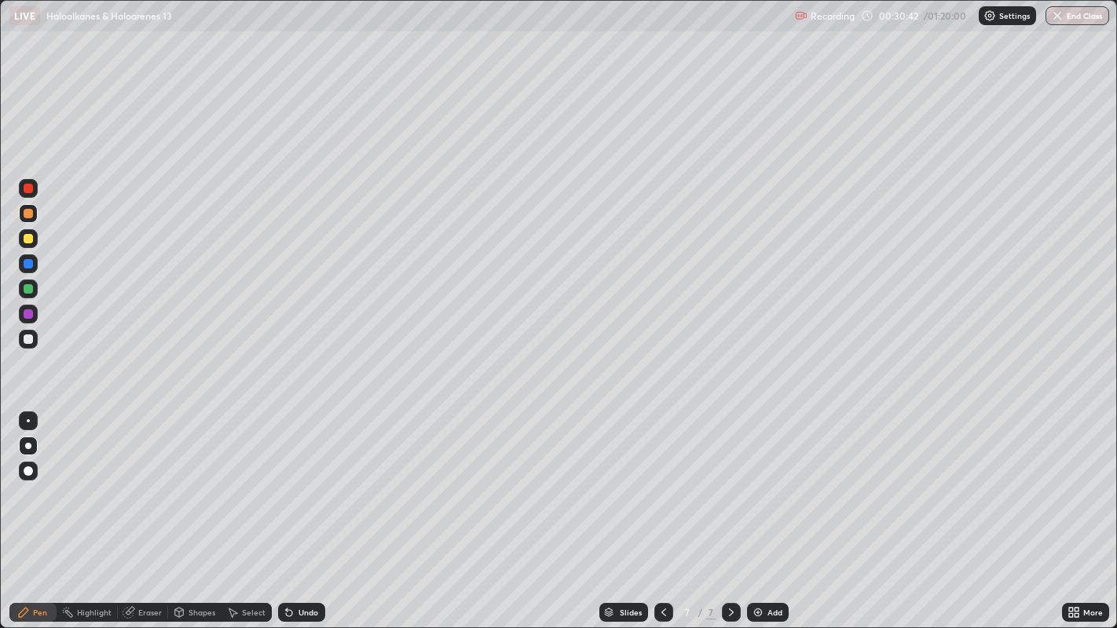
click at [148, 510] on div "Eraser" at bounding box center [150, 613] width 24 height 8
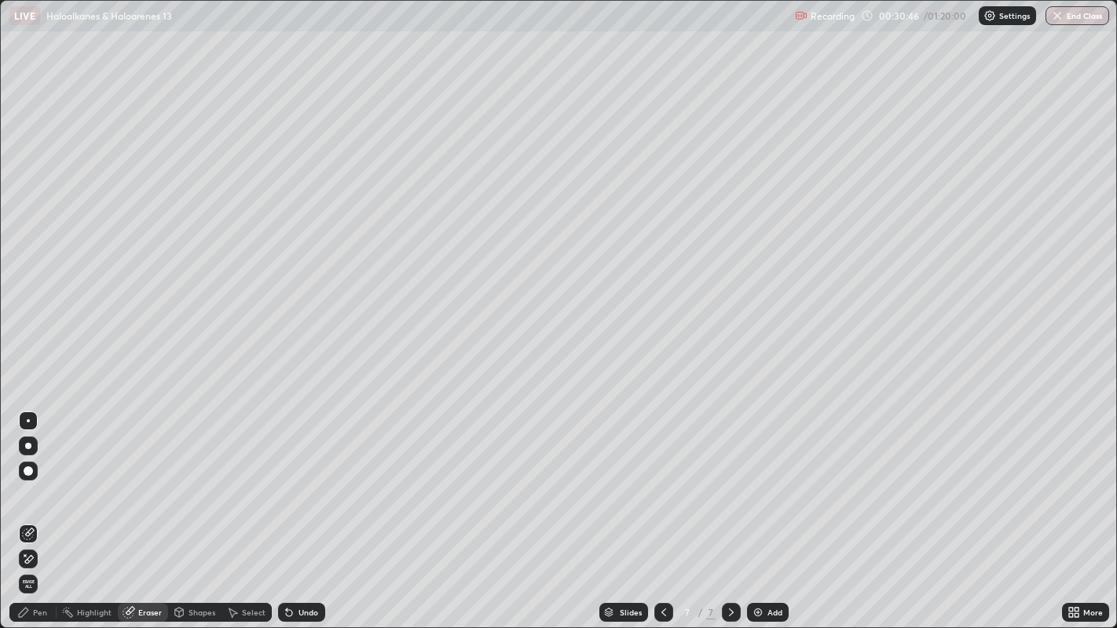
click at [38, 510] on div "Pen" at bounding box center [40, 613] width 14 height 8
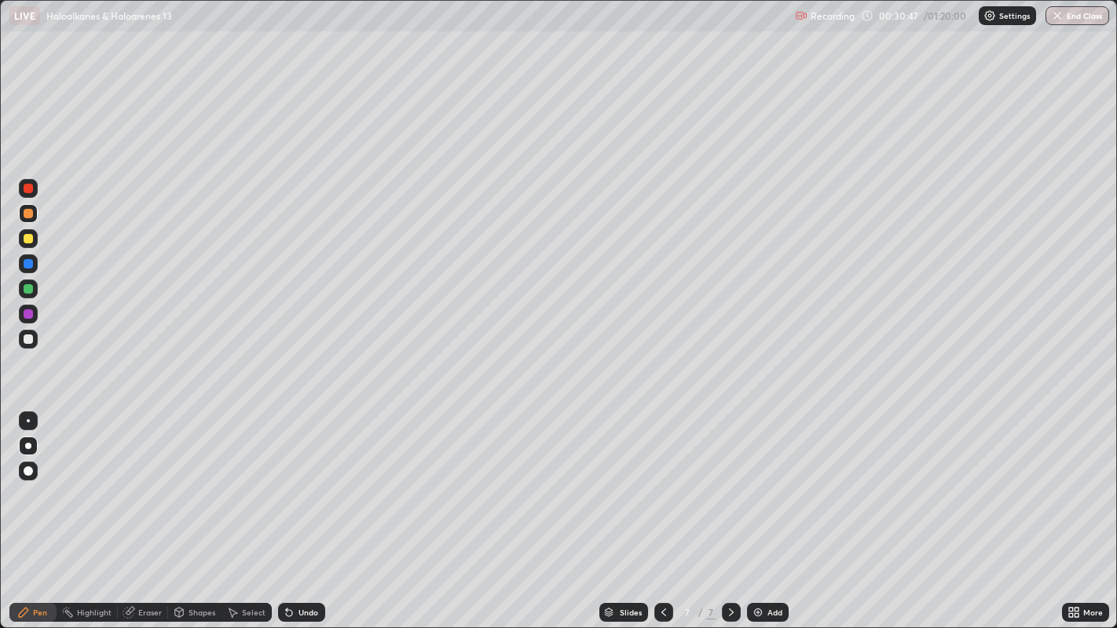
click at [27, 240] on div at bounding box center [28, 238] width 9 height 9
click at [664, 510] on icon at bounding box center [663, 612] width 13 height 13
click at [729, 510] on icon at bounding box center [731, 612] width 13 height 13
click at [663, 510] on icon at bounding box center [663, 612] width 13 height 13
click at [731, 510] on icon at bounding box center [731, 612] width 13 height 13
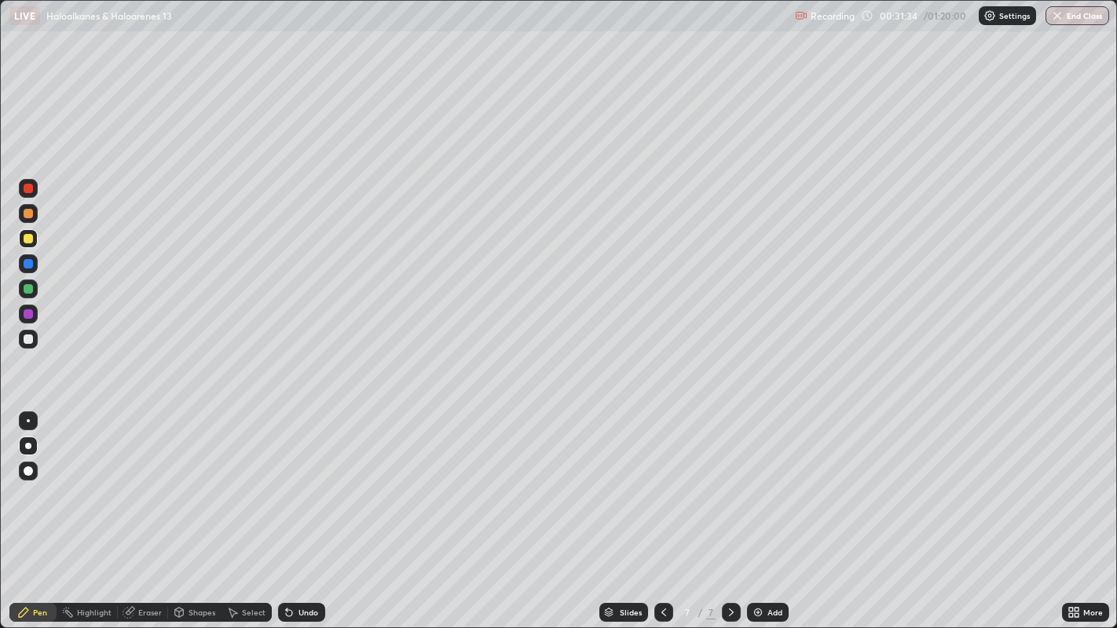
click at [146, 510] on div "Eraser" at bounding box center [150, 613] width 24 height 8
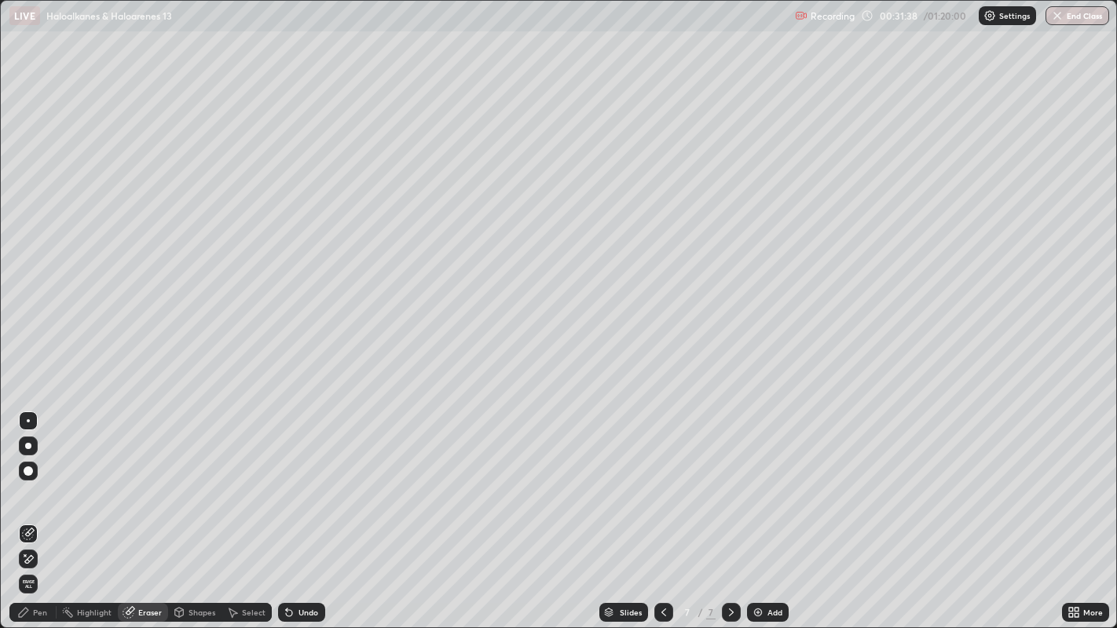
click at [42, 510] on div "Pen" at bounding box center [32, 612] width 47 height 19
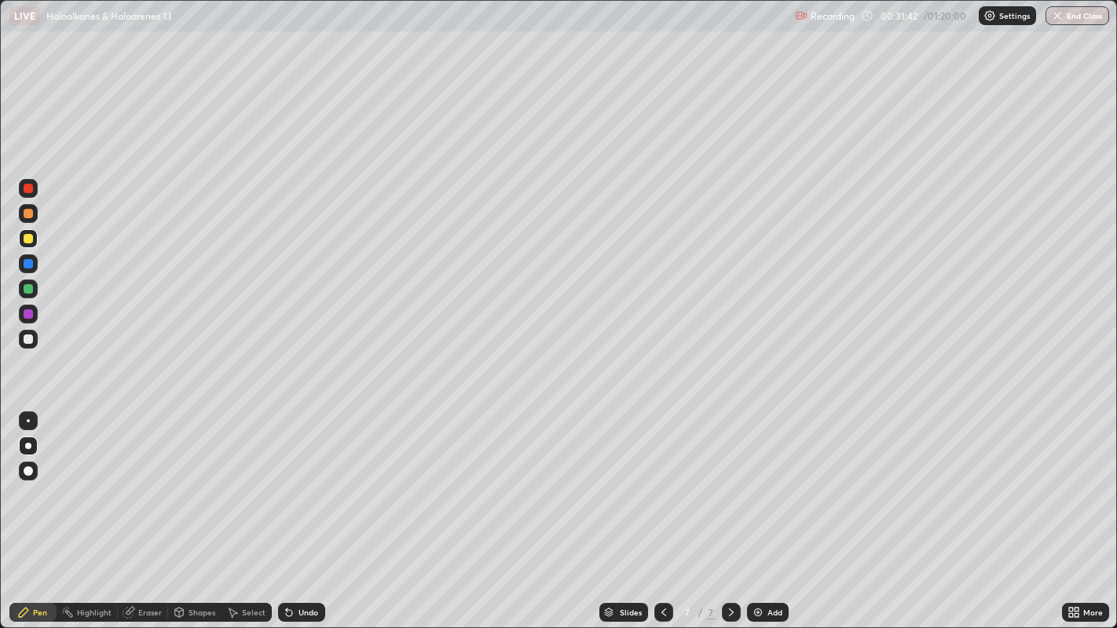
click at [145, 510] on div "Eraser" at bounding box center [143, 612] width 50 height 19
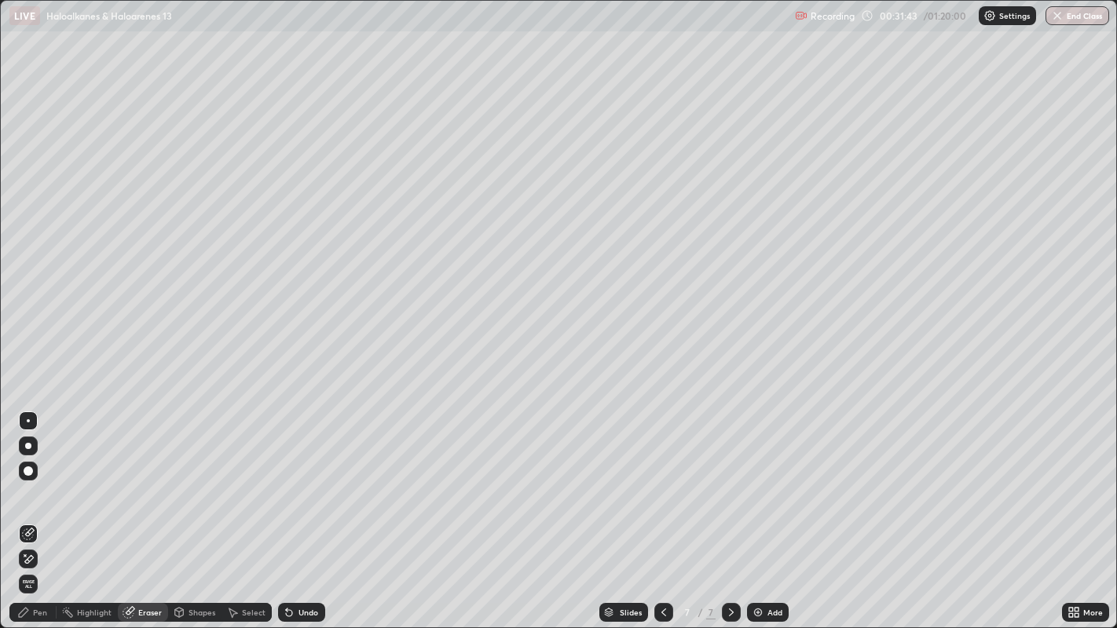
click at [36, 510] on div "Pen" at bounding box center [32, 612] width 47 height 19
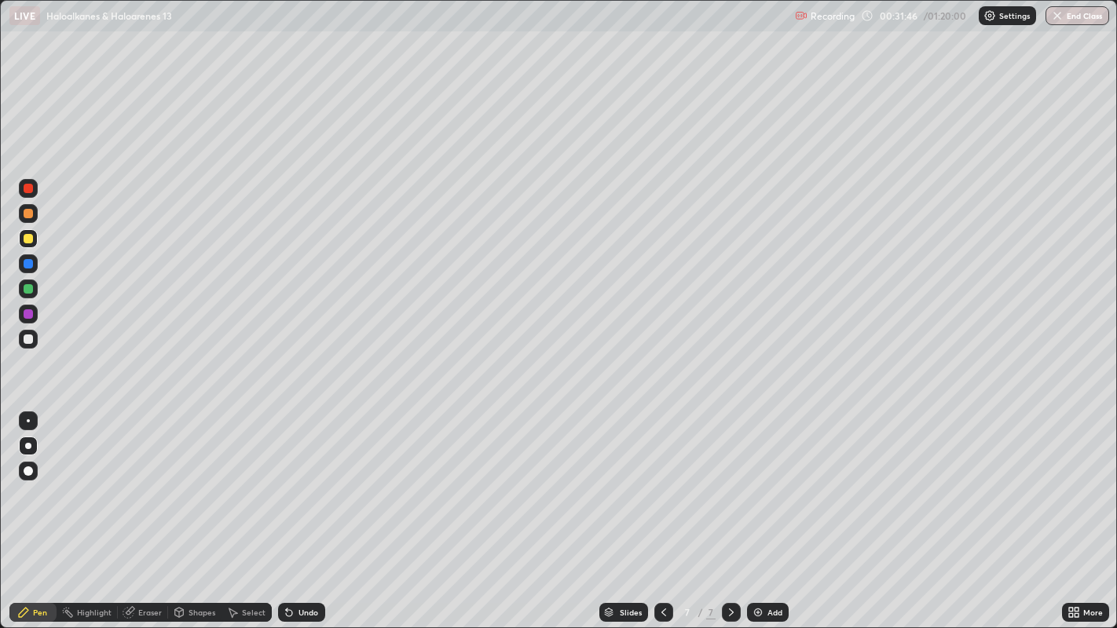
click at [145, 510] on div "Eraser" at bounding box center [150, 613] width 24 height 8
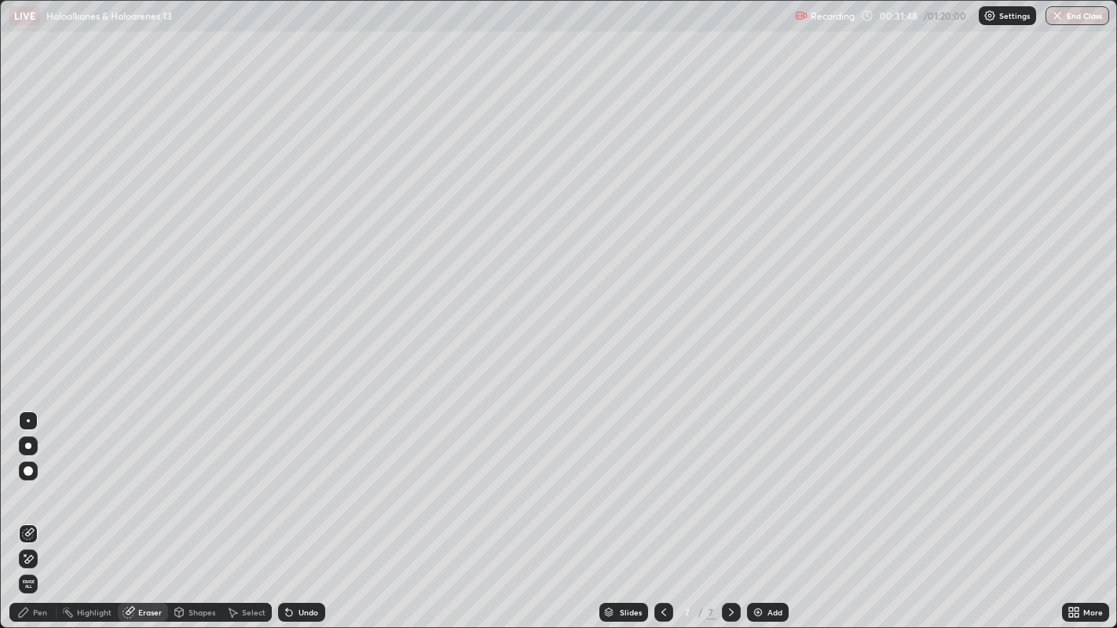
click at [40, 510] on div "Pen" at bounding box center [40, 613] width 14 height 8
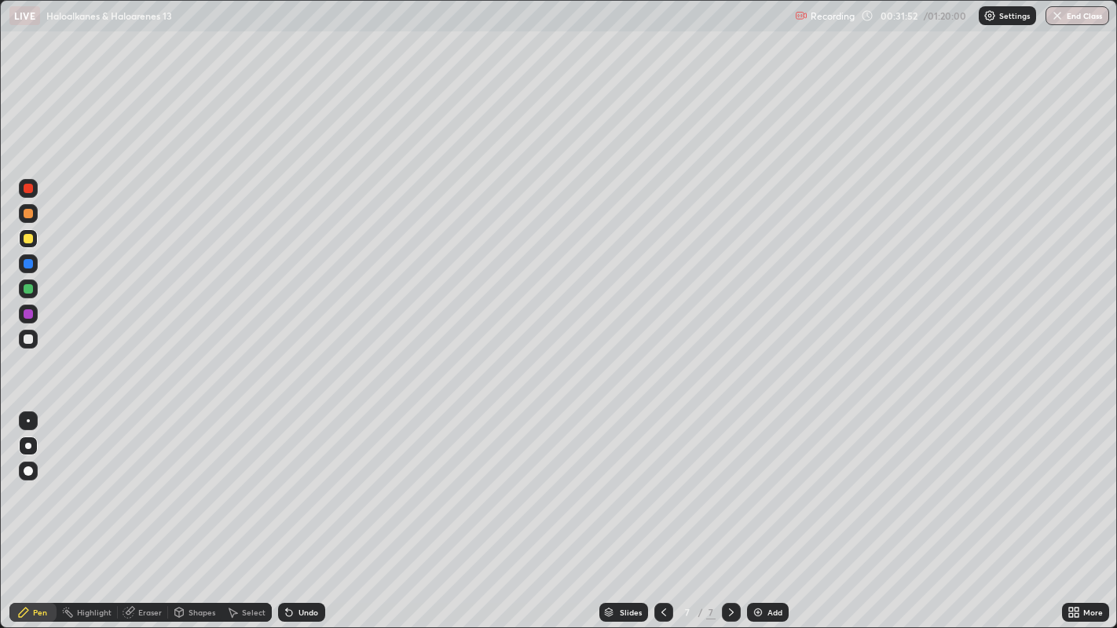
click at [28, 339] on div at bounding box center [28, 339] width 9 height 9
click at [27, 288] on div at bounding box center [28, 288] width 9 height 9
click at [24, 341] on div at bounding box center [28, 339] width 9 height 9
click at [763, 510] on div "Add" at bounding box center [768, 612] width 42 height 19
click at [299, 510] on div "Undo" at bounding box center [308, 613] width 20 height 8
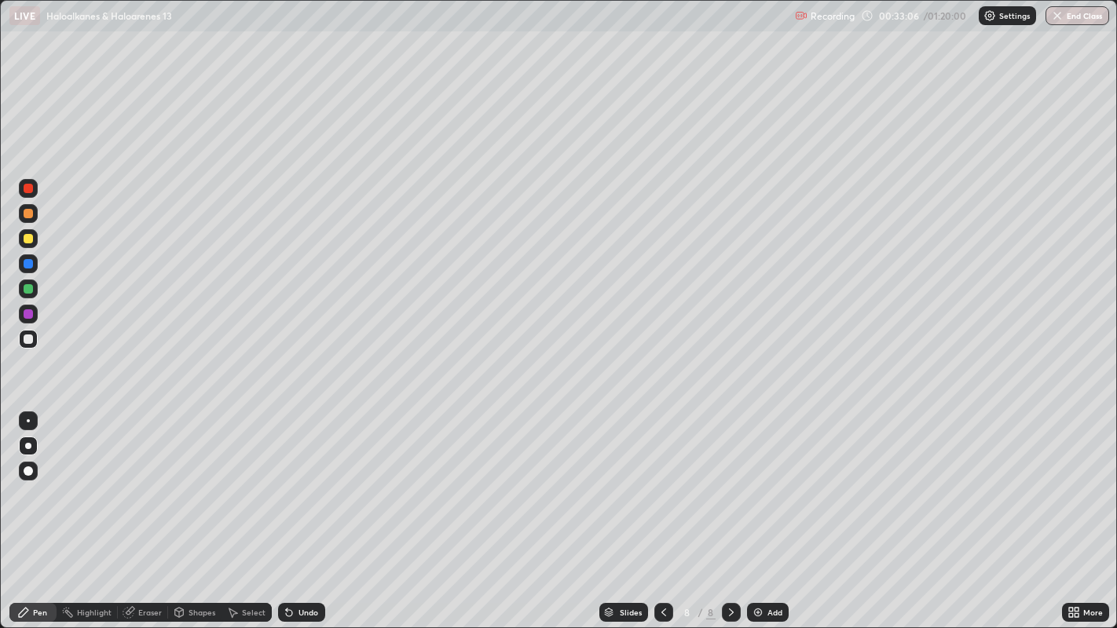
click at [16, 214] on div at bounding box center [28, 213] width 25 height 25
click at [665, 510] on icon at bounding box center [663, 612] width 13 height 13
click at [661, 510] on icon at bounding box center [663, 612] width 13 height 13
click at [737, 510] on div at bounding box center [731, 612] width 19 height 19
click at [729, 510] on icon at bounding box center [731, 612] width 13 height 13
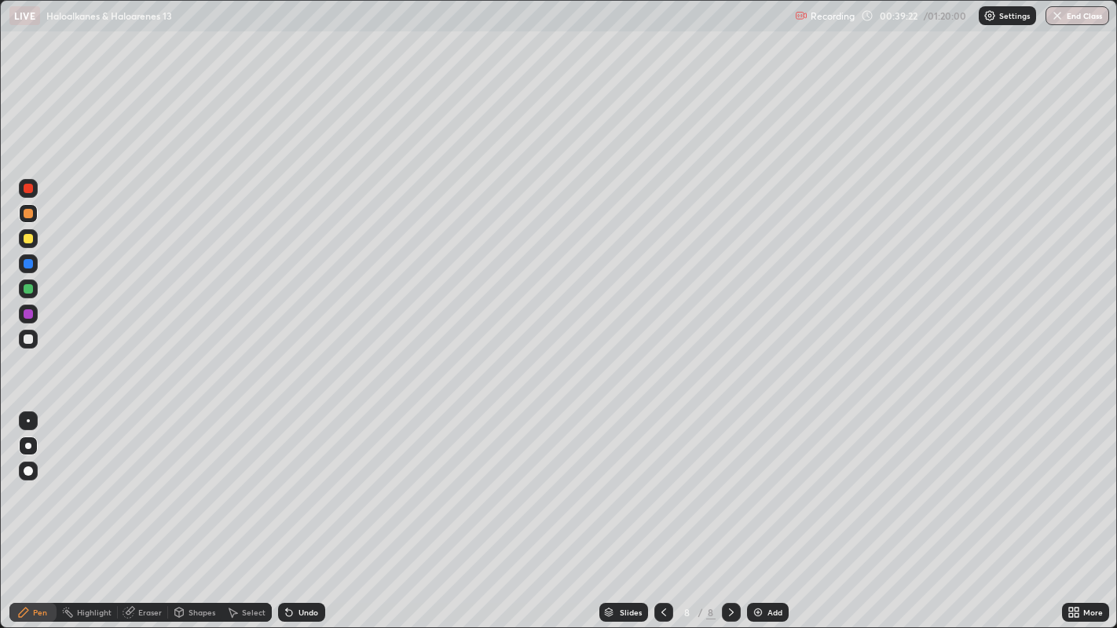
click at [157, 510] on div "Eraser" at bounding box center [143, 612] width 50 height 19
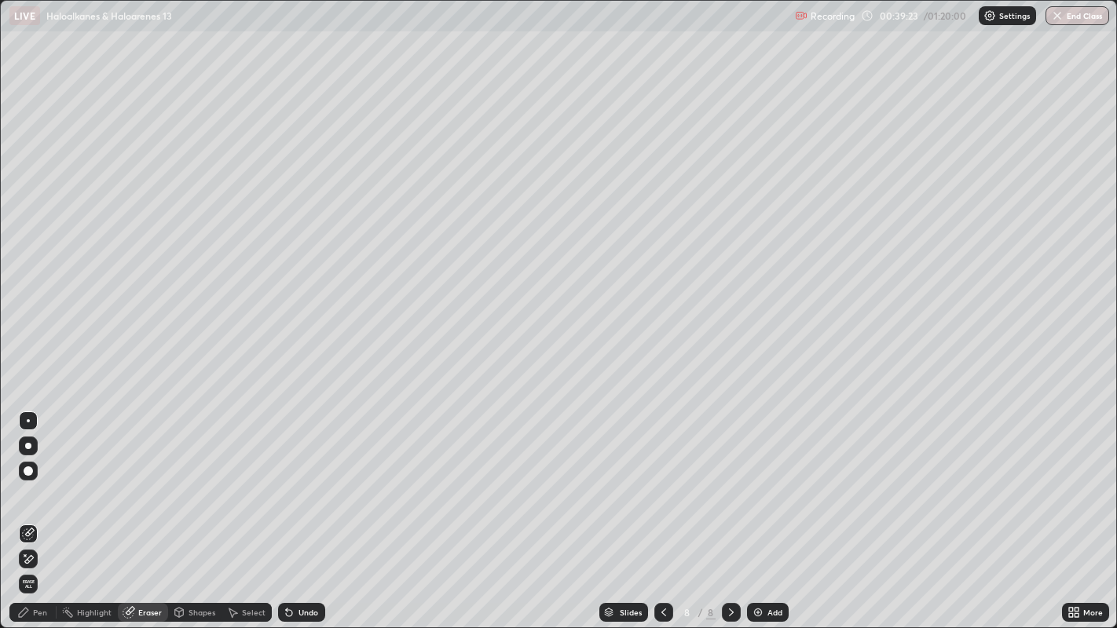
click at [44, 510] on div "Pen" at bounding box center [32, 612] width 47 height 19
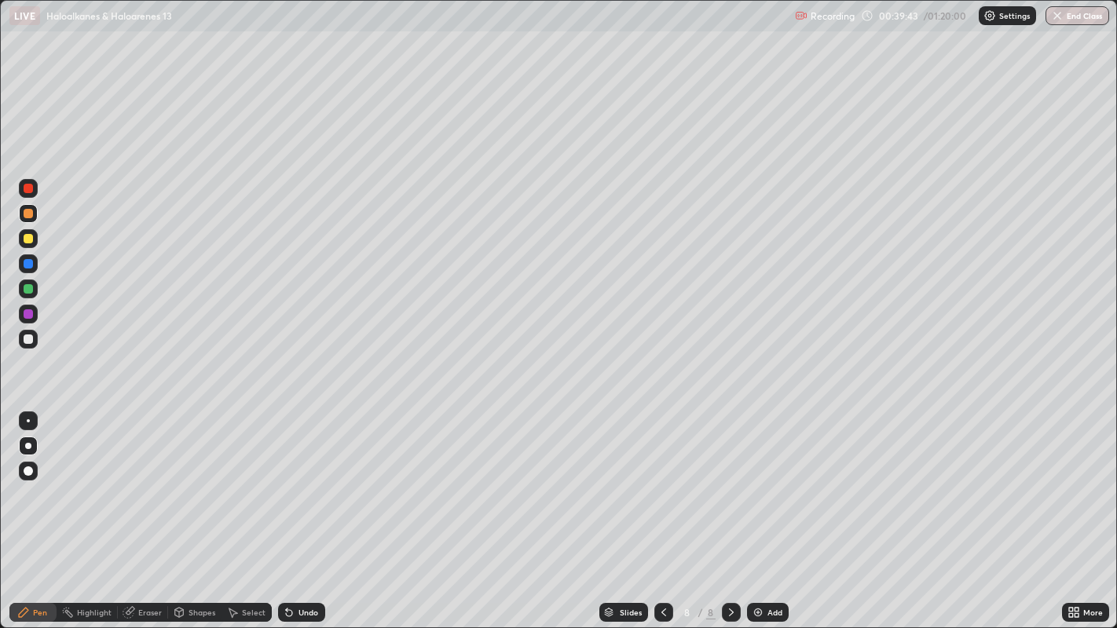
click at [295, 510] on div "Undo" at bounding box center [301, 612] width 47 height 19
click at [304, 510] on div "Undo" at bounding box center [308, 613] width 20 height 8
click at [309, 510] on div "Undo" at bounding box center [308, 613] width 20 height 8
click at [27, 342] on div at bounding box center [28, 339] width 9 height 9
click at [760, 510] on img at bounding box center [758, 612] width 13 height 13
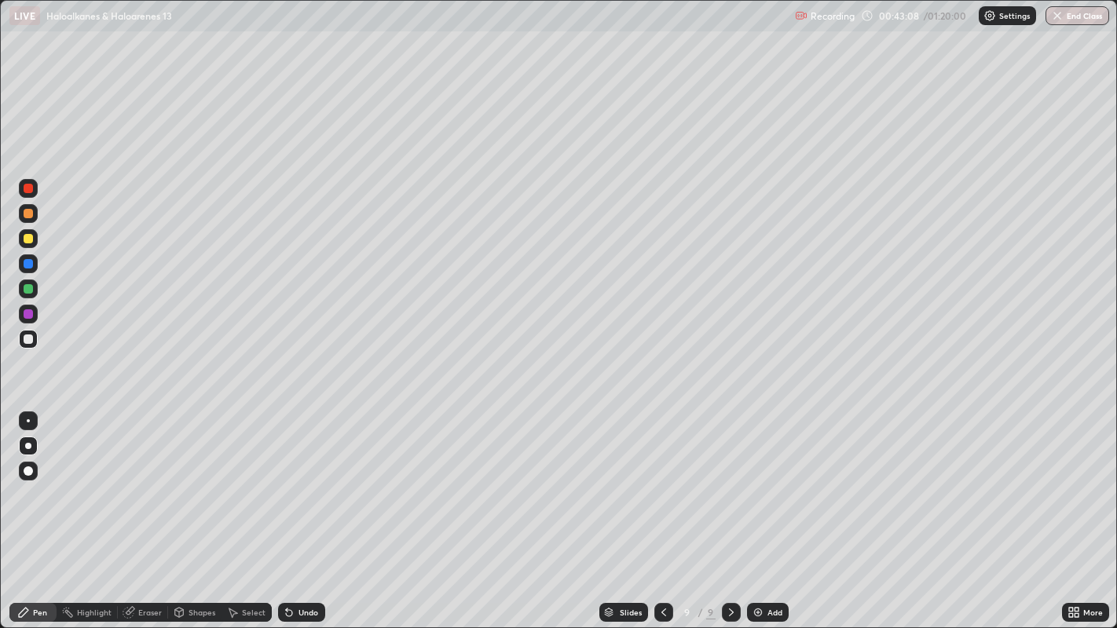
click at [24, 210] on div at bounding box center [28, 213] width 9 height 9
click at [31, 344] on div at bounding box center [28, 339] width 19 height 19
click at [24, 214] on div at bounding box center [28, 213] width 9 height 9
click at [22, 284] on div at bounding box center [28, 289] width 19 height 19
click at [30, 211] on div at bounding box center [28, 213] width 9 height 9
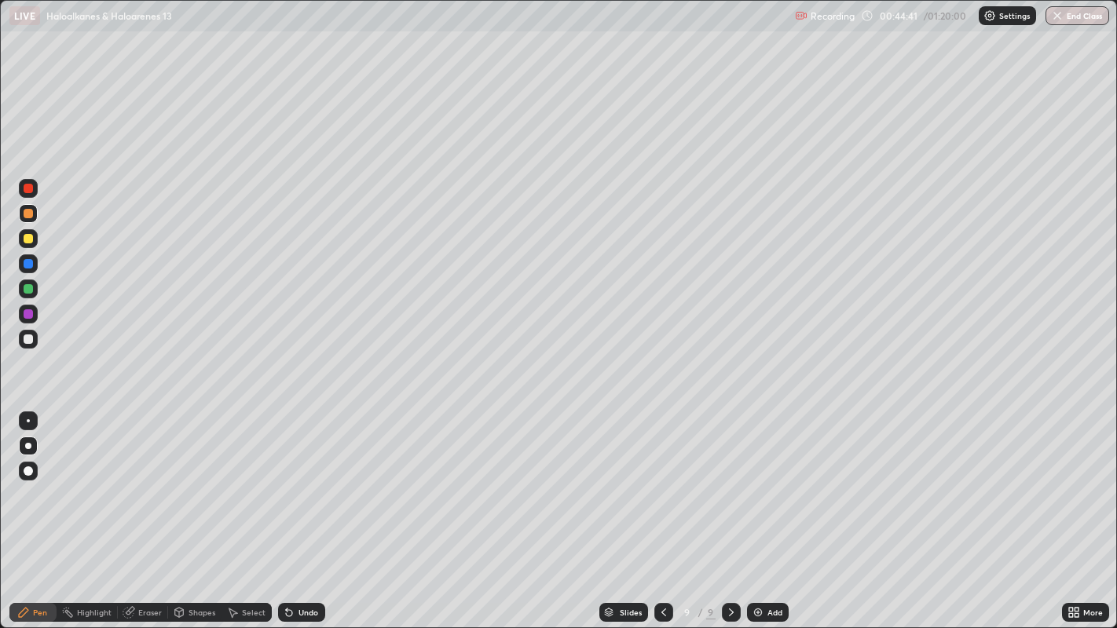
click at [24, 336] on div at bounding box center [28, 339] width 9 height 9
click at [759, 510] on img at bounding box center [758, 612] width 13 height 13
click at [26, 210] on div at bounding box center [28, 213] width 9 height 9
click at [28, 342] on div at bounding box center [28, 339] width 9 height 9
click at [29, 238] on div at bounding box center [28, 238] width 9 height 9
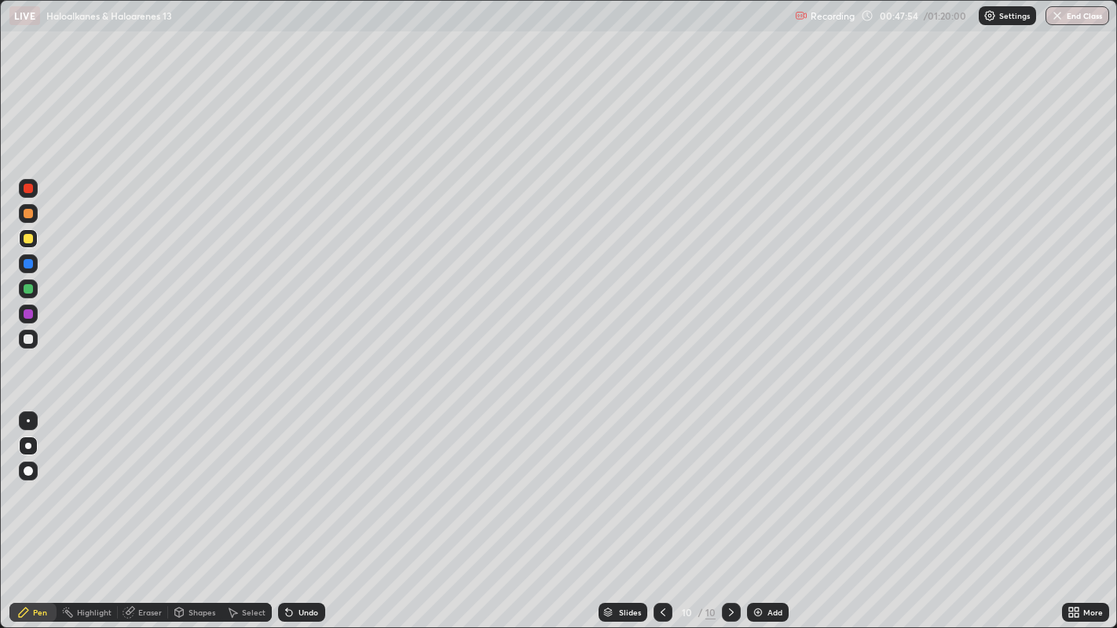
click at [27, 341] on div at bounding box center [28, 339] width 9 height 9
click at [27, 240] on div at bounding box center [28, 238] width 9 height 9
click at [28, 339] on div at bounding box center [28, 339] width 9 height 9
click at [661, 510] on div at bounding box center [663, 612] width 19 height 19
click at [729, 510] on div at bounding box center [731, 612] width 19 height 31
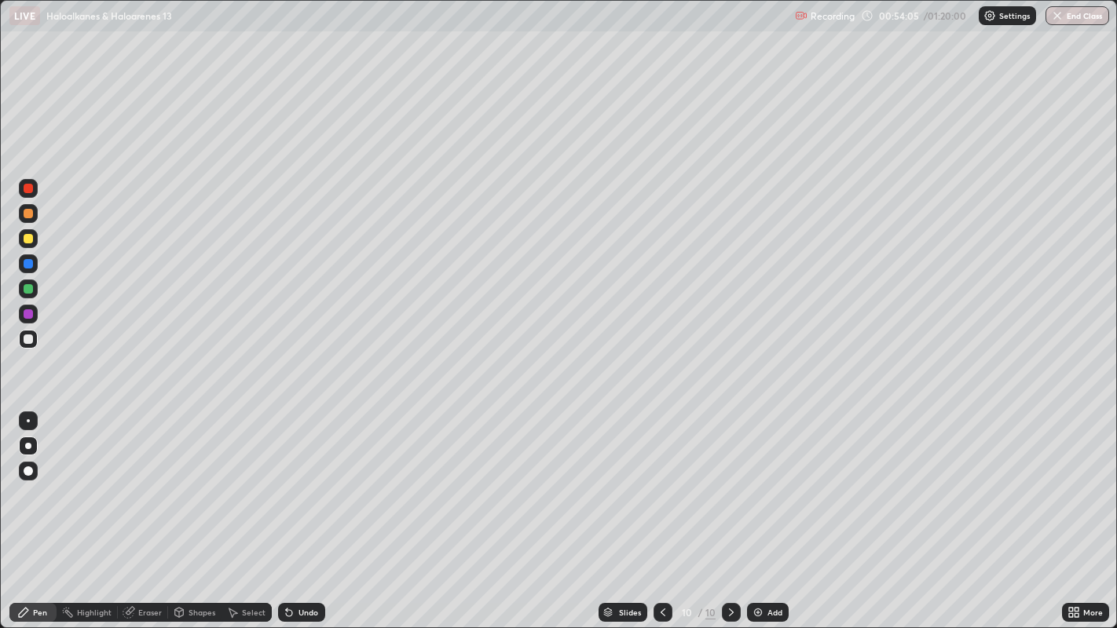
click at [661, 510] on icon at bounding box center [663, 612] width 13 height 13
click at [32, 229] on div at bounding box center [28, 238] width 19 height 19
click at [762, 510] on img at bounding box center [758, 612] width 13 height 13
click at [25, 211] on div at bounding box center [28, 213] width 9 height 9
click at [138, 510] on div "Eraser" at bounding box center [150, 613] width 24 height 8
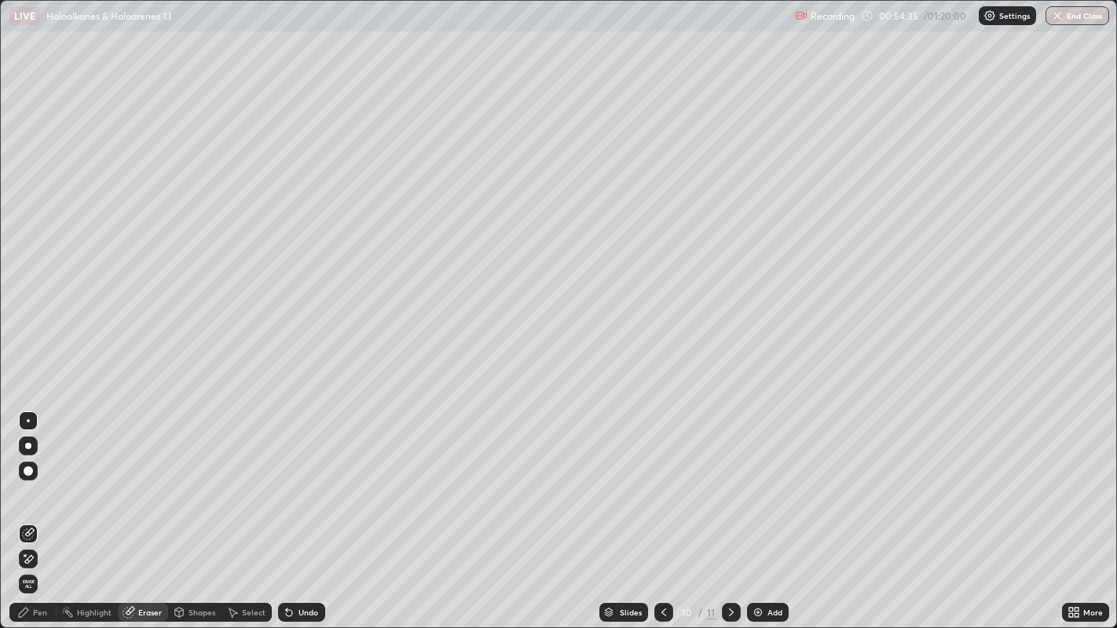
click at [45, 510] on div "Pen" at bounding box center [40, 613] width 14 height 8
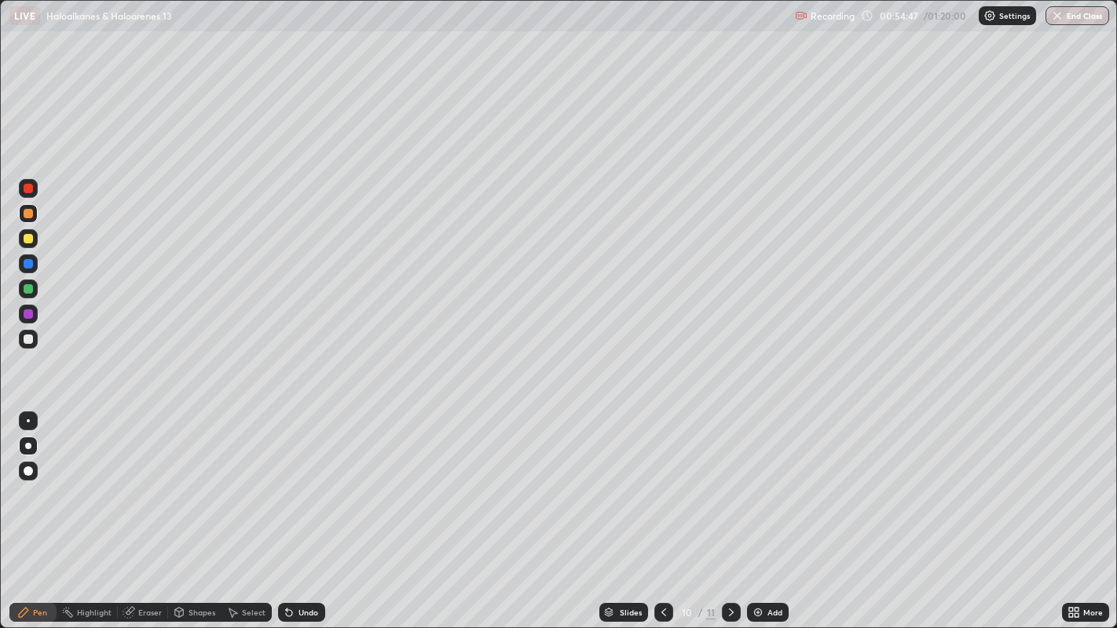
click at [27, 340] on div at bounding box center [28, 339] width 9 height 9
click at [24, 242] on div at bounding box center [28, 238] width 9 height 9
click at [29, 217] on div at bounding box center [28, 213] width 9 height 9
click at [27, 291] on div at bounding box center [28, 288] width 9 height 9
click at [36, 345] on div at bounding box center [28, 339] width 19 height 19
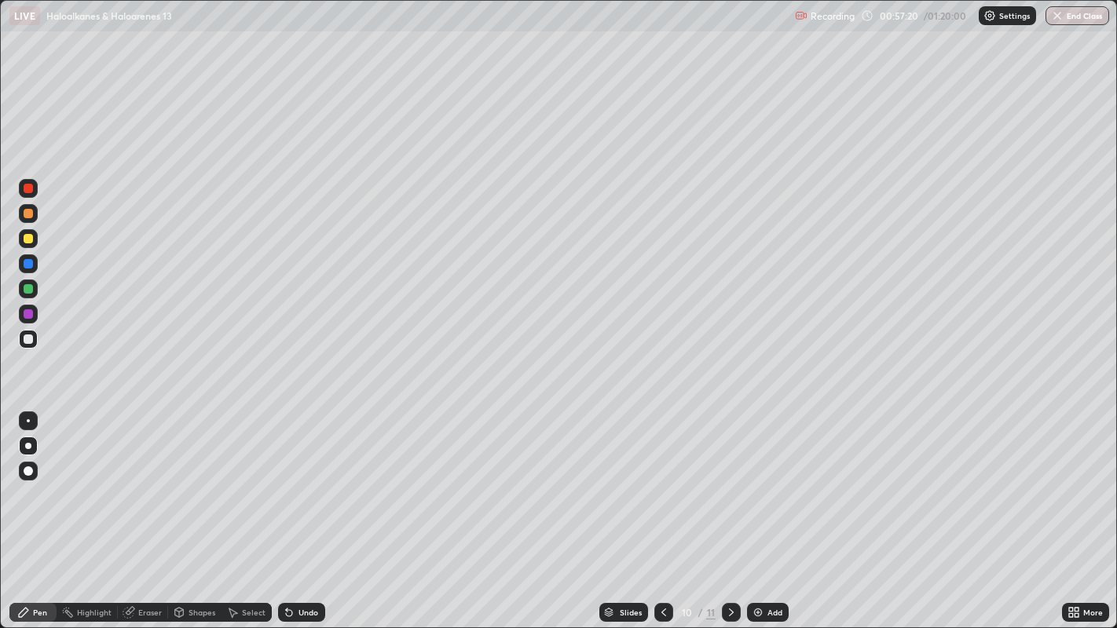
click at [24, 243] on div at bounding box center [28, 238] width 19 height 19
click at [758, 510] on img at bounding box center [758, 612] width 13 height 13
click at [27, 338] on div at bounding box center [28, 339] width 9 height 9
click at [36, 214] on div at bounding box center [28, 213] width 19 height 19
click at [32, 291] on div at bounding box center [28, 288] width 9 height 9
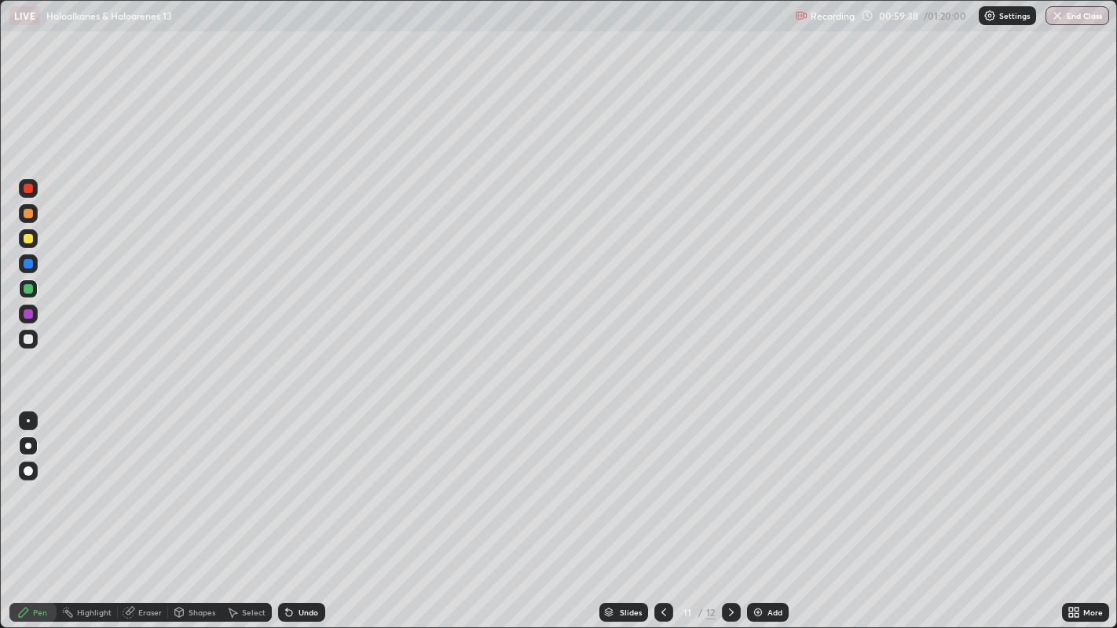
click at [27, 340] on div at bounding box center [28, 339] width 9 height 9
click at [32, 239] on div at bounding box center [28, 238] width 9 height 9
click at [27, 286] on div at bounding box center [28, 288] width 9 height 9
click at [765, 510] on div "Add" at bounding box center [768, 612] width 42 height 19
click at [27, 213] on div at bounding box center [28, 213] width 9 height 9
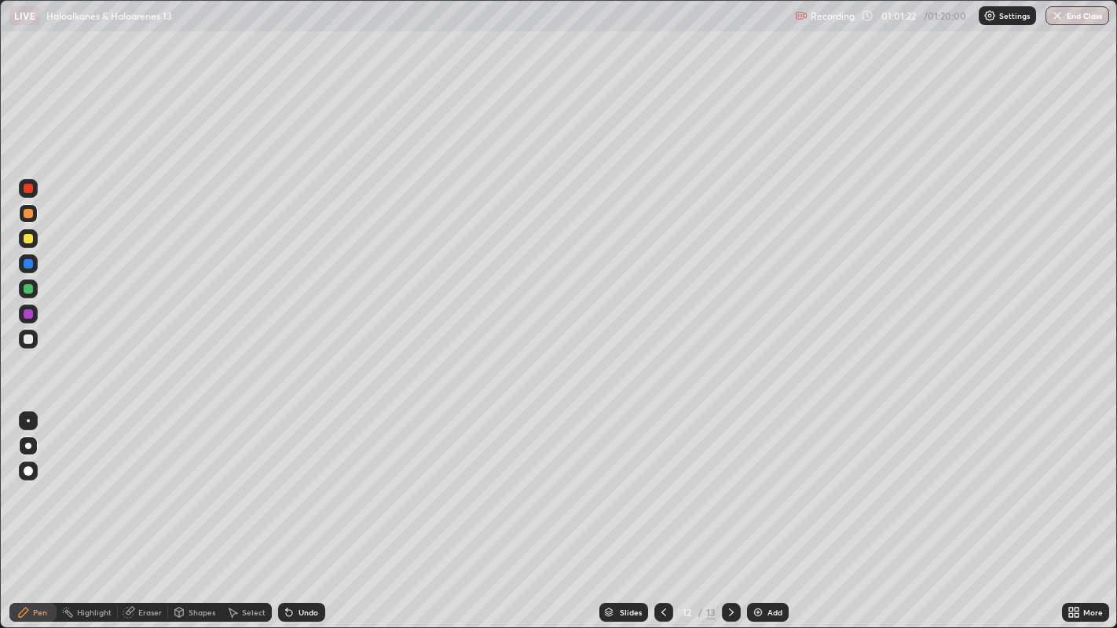
click at [29, 343] on div at bounding box center [28, 339] width 9 height 9
click at [22, 286] on div at bounding box center [28, 289] width 19 height 19
click at [27, 211] on div at bounding box center [28, 213] width 9 height 9
click at [32, 342] on div at bounding box center [28, 339] width 19 height 19
click at [308, 510] on div "Undo" at bounding box center [308, 613] width 20 height 8
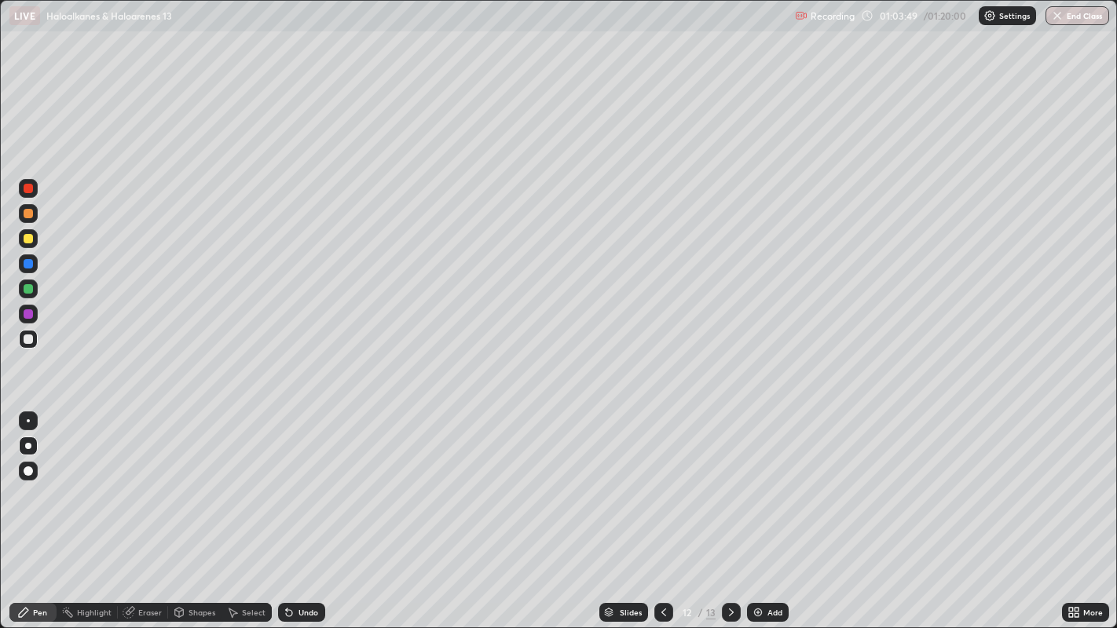
click at [24, 211] on div at bounding box center [28, 213] width 9 height 9
click at [753, 510] on img at bounding box center [758, 612] width 13 height 13
click at [27, 339] on div at bounding box center [28, 339] width 9 height 9
click at [32, 238] on div at bounding box center [28, 238] width 9 height 9
click at [37, 341] on div at bounding box center [28, 339] width 19 height 19
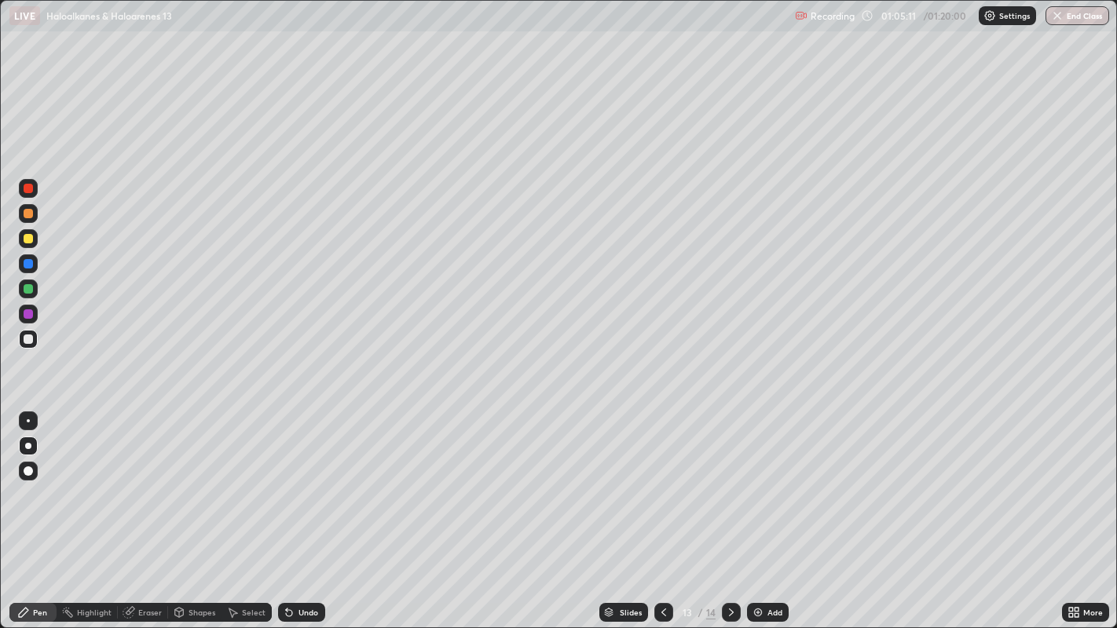
click at [24, 213] on div at bounding box center [28, 213] width 9 height 9
click at [760, 510] on img at bounding box center [758, 612] width 13 height 13
click at [149, 510] on div "Eraser" at bounding box center [143, 612] width 50 height 19
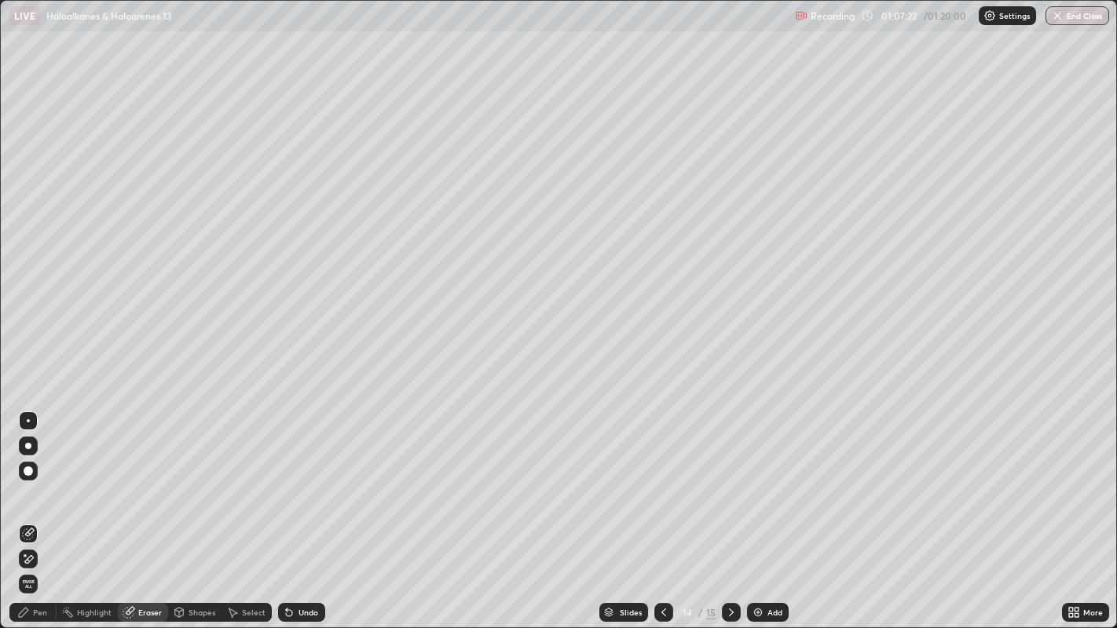
click at [46, 510] on div "Pen" at bounding box center [32, 612] width 47 height 19
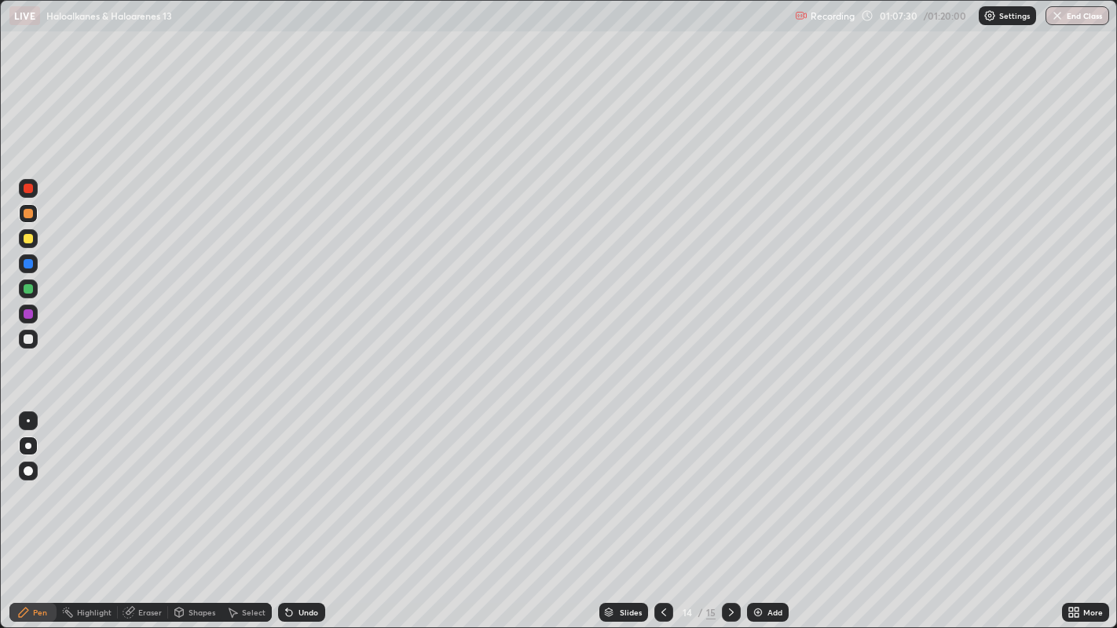
click at [28, 288] on div at bounding box center [28, 288] width 9 height 9
click at [27, 339] on div at bounding box center [28, 339] width 9 height 9
click at [27, 245] on div at bounding box center [28, 238] width 19 height 19
click at [663, 510] on icon at bounding box center [663, 612] width 13 height 13
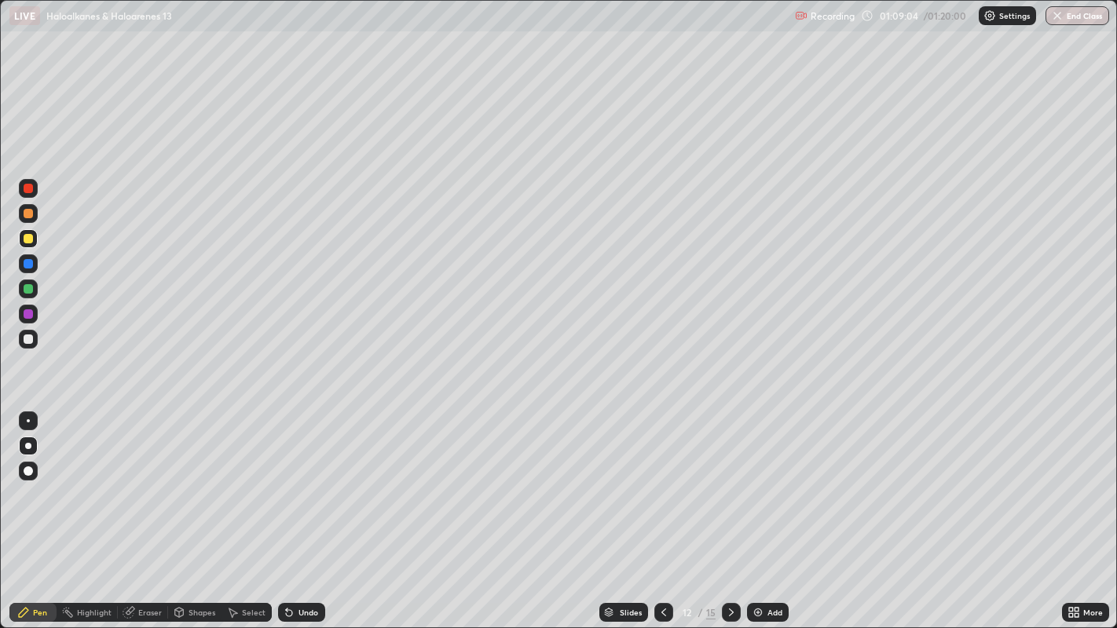
click at [727, 510] on icon at bounding box center [731, 612] width 13 height 13
click at [730, 510] on icon at bounding box center [731, 612] width 13 height 13
click at [729, 510] on icon at bounding box center [731, 612] width 13 height 13
click at [730, 510] on icon at bounding box center [731, 612] width 13 height 13
click at [729, 510] on icon at bounding box center [731, 612] width 13 height 13
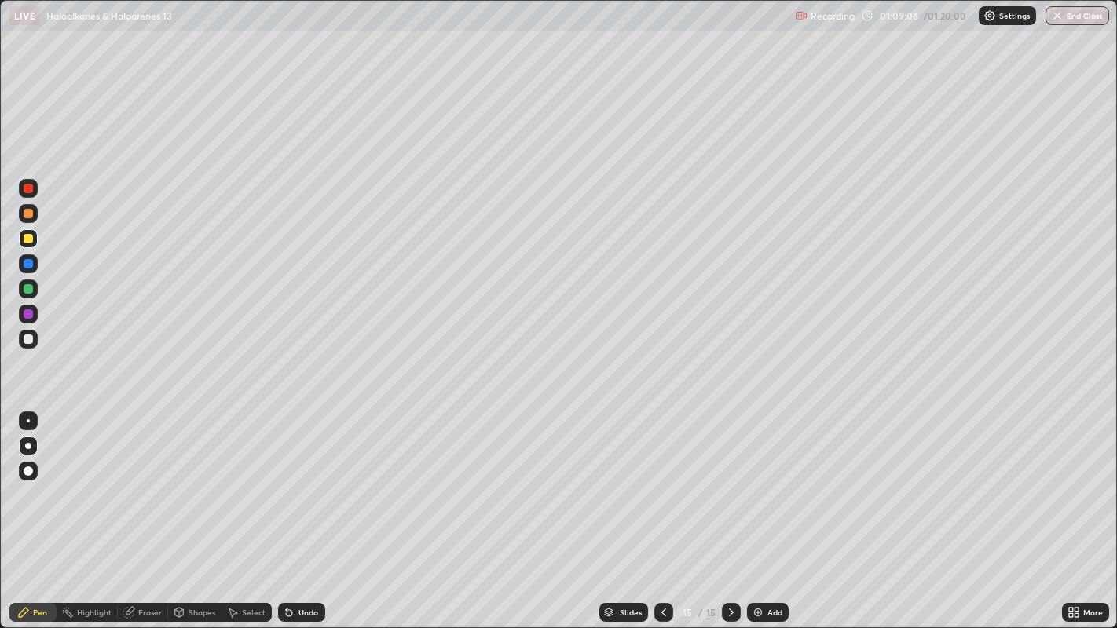
click at [661, 510] on icon at bounding box center [663, 612] width 13 height 13
click at [31, 343] on div at bounding box center [28, 339] width 9 height 9
click at [660, 510] on icon at bounding box center [663, 612] width 13 height 13
click at [661, 510] on div at bounding box center [663, 612] width 19 height 31
click at [658, 510] on div at bounding box center [663, 612] width 19 height 31
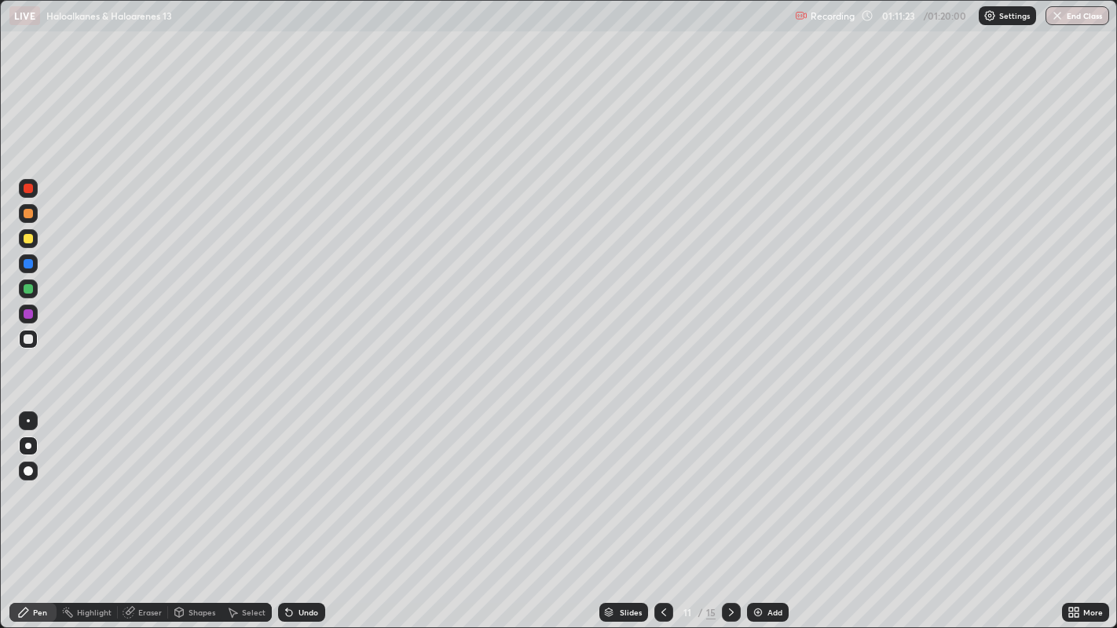
click at [663, 510] on icon at bounding box center [663, 612] width 13 height 13
click at [729, 510] on icon at bounding box center [731, 612] width 13 height 13
click at [730, 510] on icon at bounding box center [731, 613] width 5 height 8
click at [729, 510] on icon at bounding box center [731, 612] width 13 height 13
click at [730, 510] on icon at bounding box center [731, 612] width 13 height 13
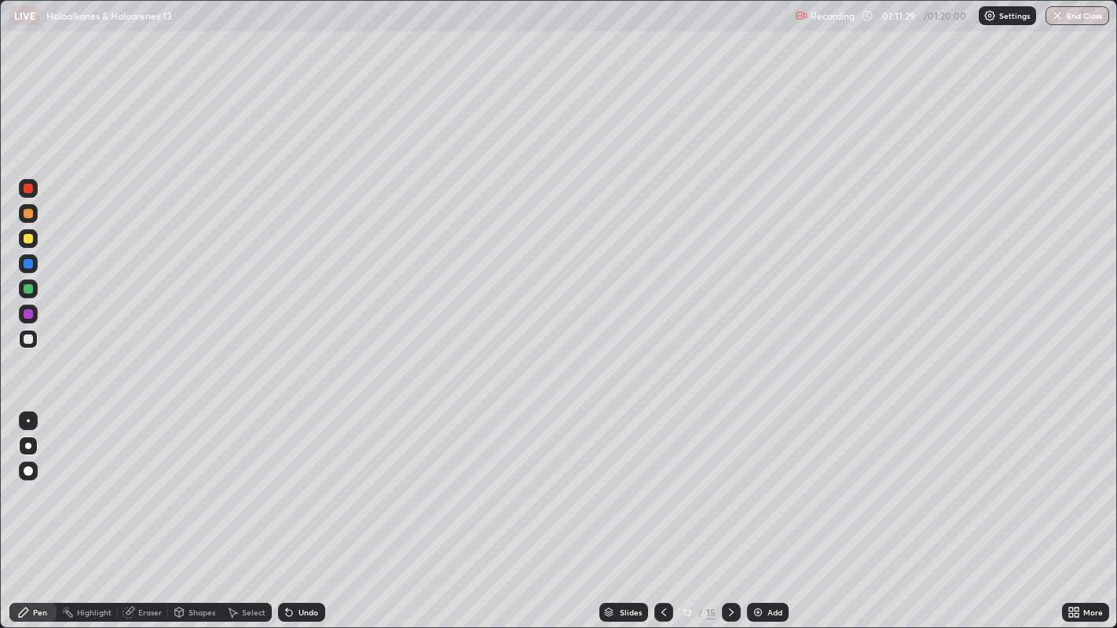
click at [738, 510] on div at bounding box center [731, 612] width 19 height 19
click at [735, 510] on icon at bounding box center [731, 612] width 13 height 13
click at [748, 510] on div "Add" at bounding box center [768, 612] width 42 height 19
click at [21, 243] on div at bounding box center [28, 238] width 19 height 19
click at [26, 339] on div at bounding box center [28, 339] width 9 height 9
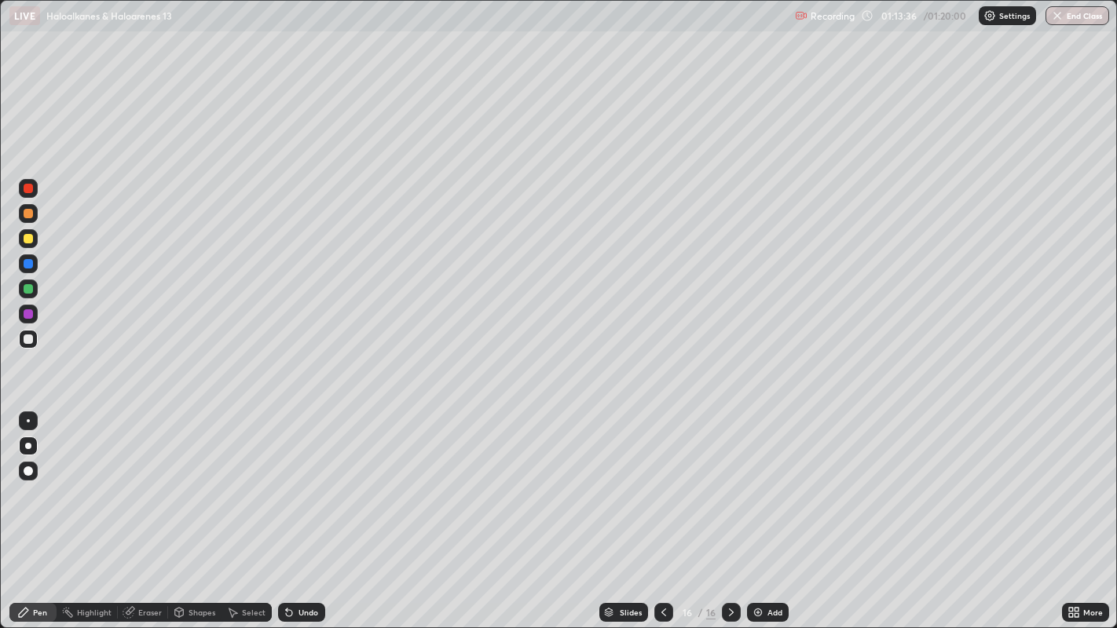
click at [27, 293] on div at bounding box center [28, 288] width 9 height 9
click at [25, 342] on div at bounding box center [28, 339] width 9 height 9
click at [27, 339] on div at bounding box center [28, 339] width 9 height 9
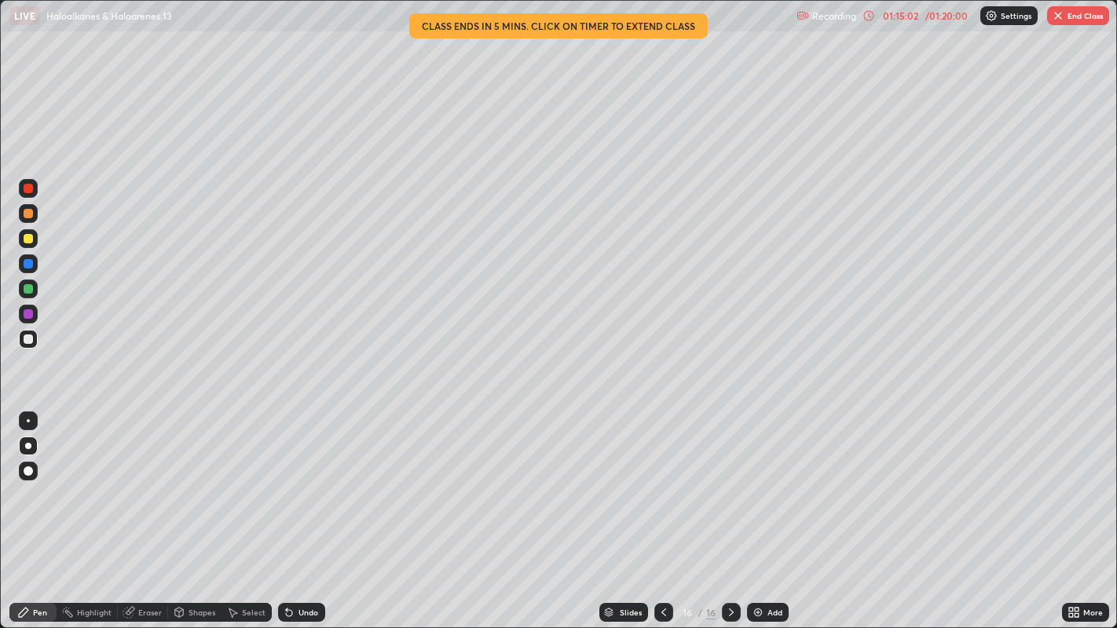
click at [27, 289] on div at bounding box center [28, 288] width 9 height 9
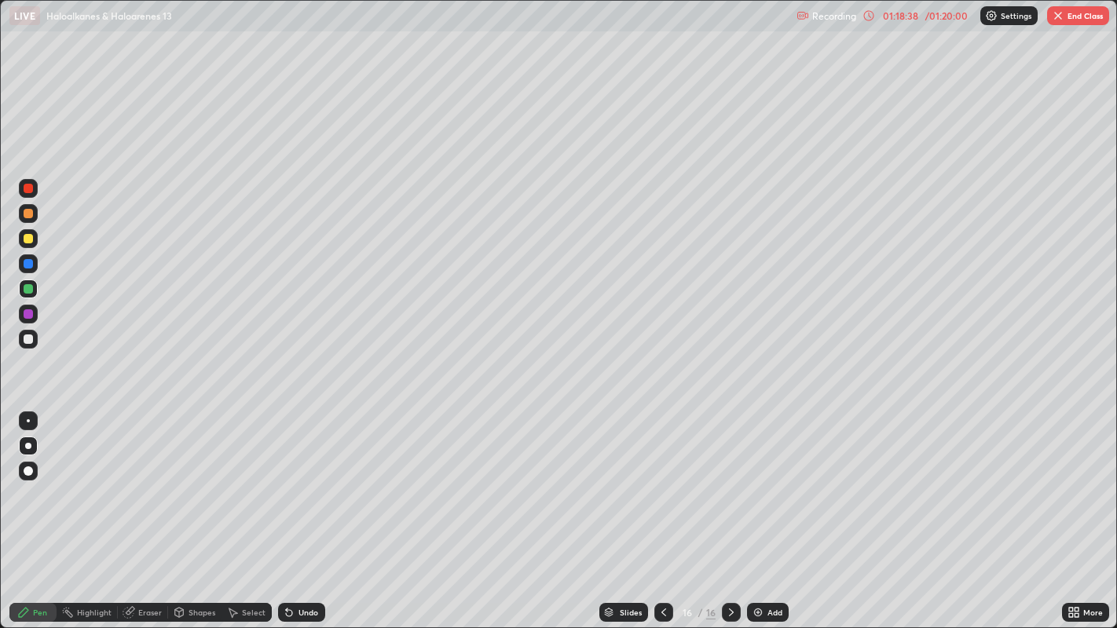
click at [756, 510] on img at bounding box center [758, 612] width 13 height 13
click at [30, 343] on div at bounding box center [28, 339] width 9 height 9
click at [26, 239] on div at bounding box center [28, 238] width 9 height 9
click at [28, 239] on div at bounding box center [28, 238] width 9 height 9
click at [27, 339] on div at bounding box center [28, 339] width 9 height 9
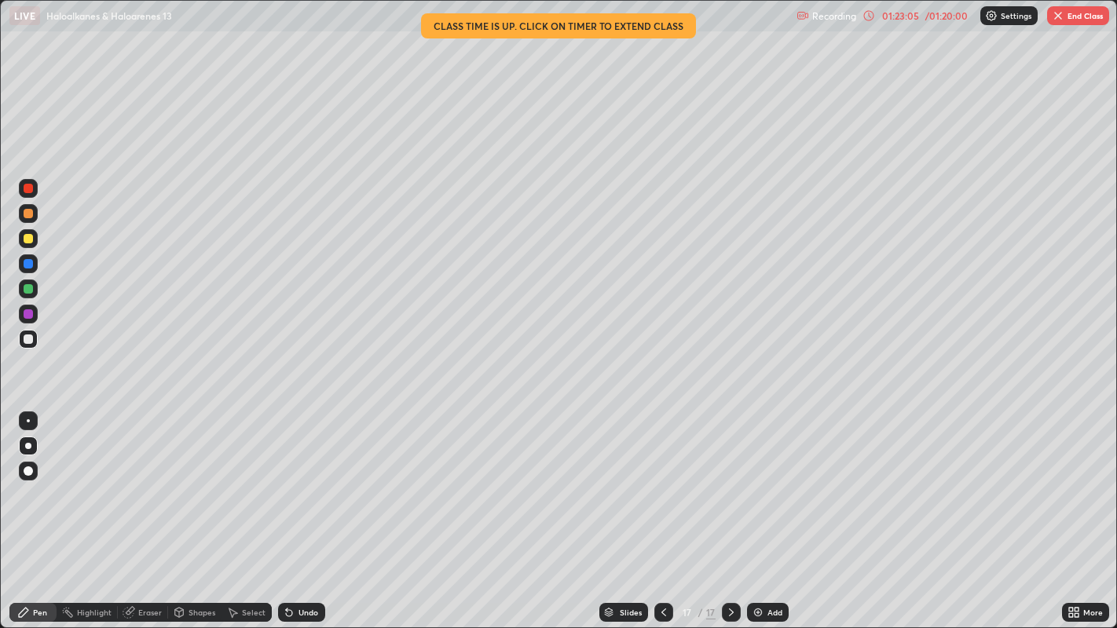
click at [1074, 14] on button "End Class" at bounding box center [1078, 15] width 62 height 19
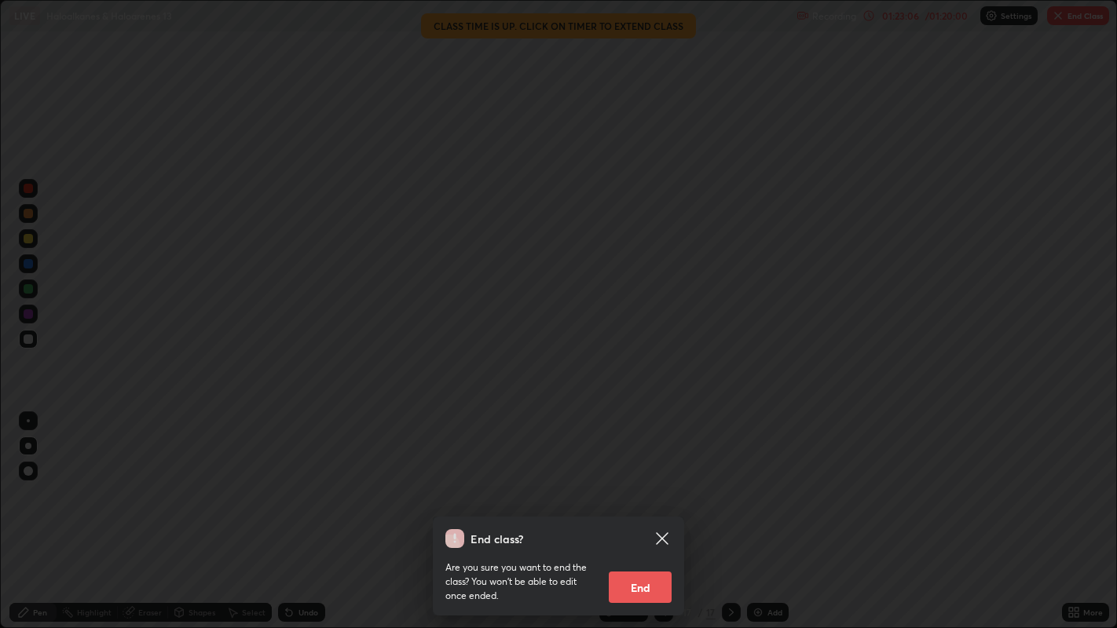
click at [650, 510] on button "End" at bounding box center [640, 587] width 63 height 31
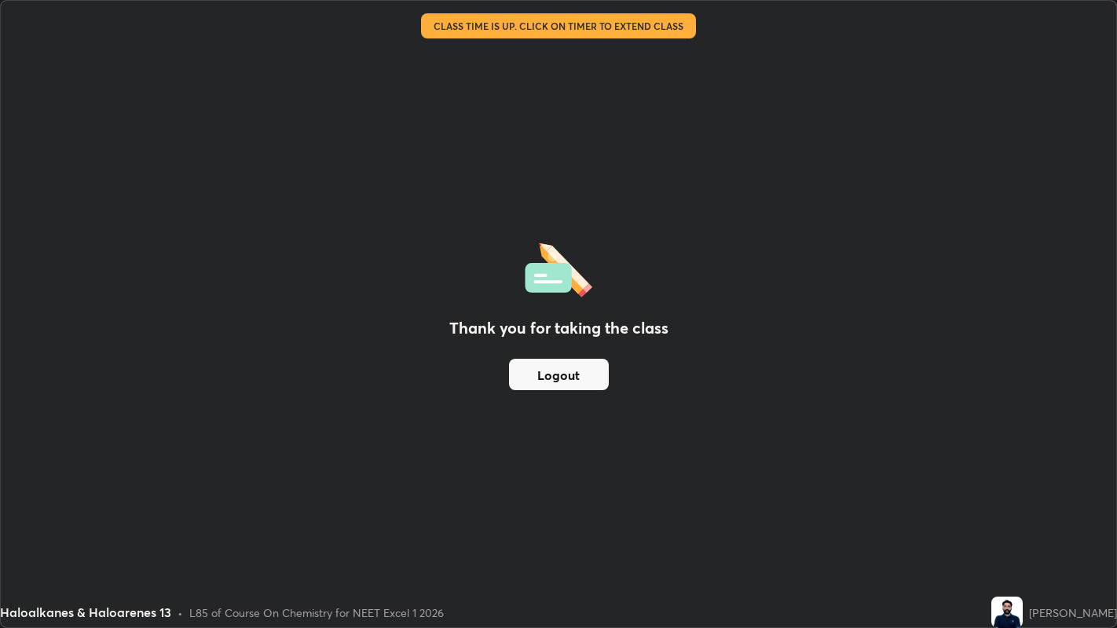
click at [584, 381] on button "Logout" at bounding box center [559, 374] width 100 height 31
click at [588, 379] on button "Logout" at bounding box center [559, 374] width 100 height 31
